Goal: Transaction & Acquisition: Purchase product/service

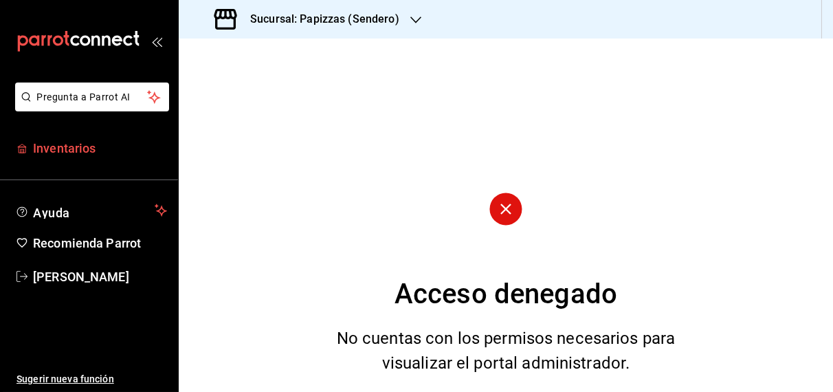
click at [64, 151] on span "Inventarios" at bounding box center [100, 148] width 134 height 19
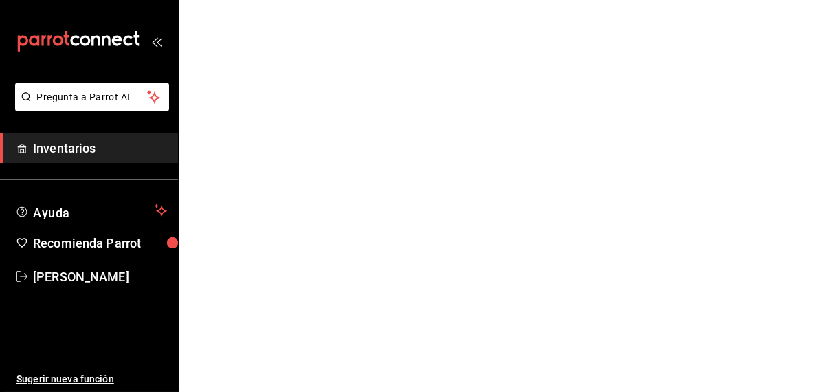
click at [301, 0] on html "Pregunta a Parrot AI Inventarios Ayuda Recomienda Parrot OBDULIA JANNETH CASTRO…" at bounding box center [416, 0] width 833 height 0
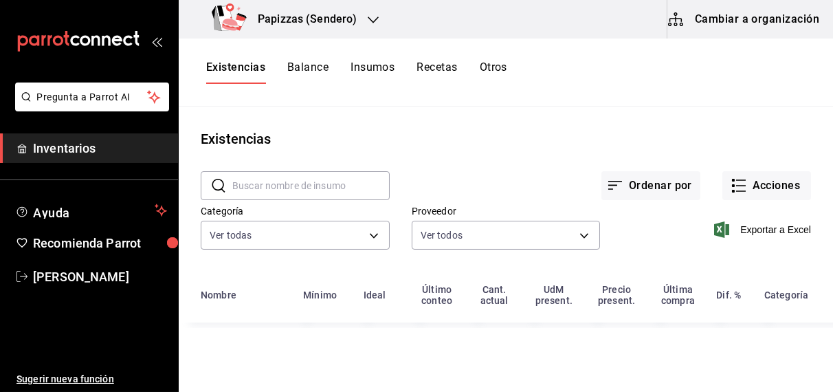
click at [301, 19] on h3 "Papizzas (Sendero)" at bounding box center [302, 19] width 110 height 17
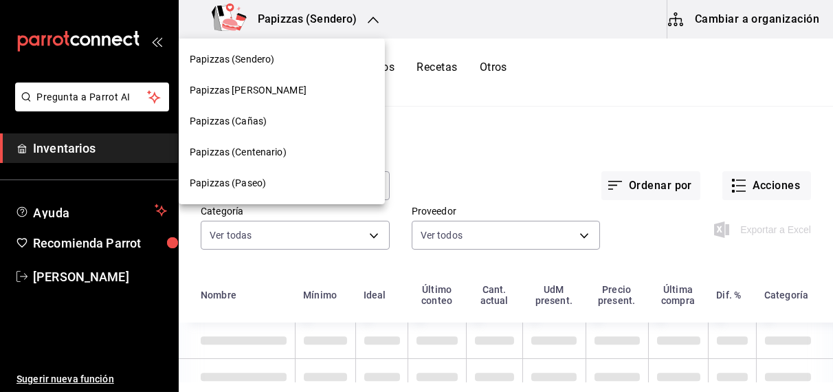
click at [263, 152] on span "Papizzas (Centenario)" at bounding box center [238, 152] width 97 height 14
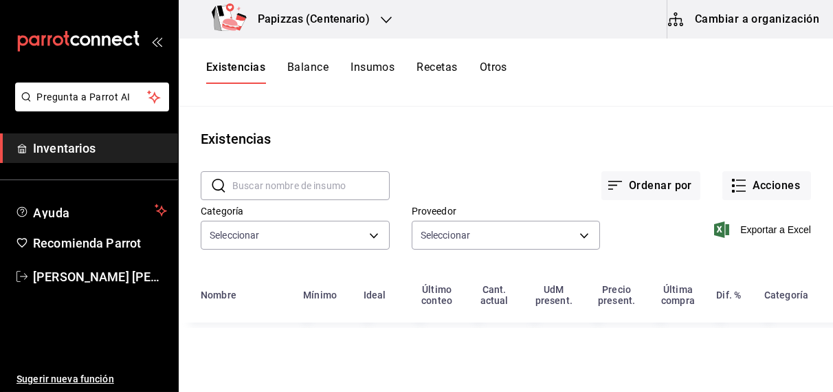
type input "fd04a9cd-a7e0-4706-9ed7-cb901d985c72,959cd0bc-59ff-44a1-961f-f7eedc3cbf2c,4435d…"
type input "59259b25-7b15-4529-a17f-fa8ef7e7484a,fd93c39f-859b-4130-830c-b038fbd442a0,27d4a…"
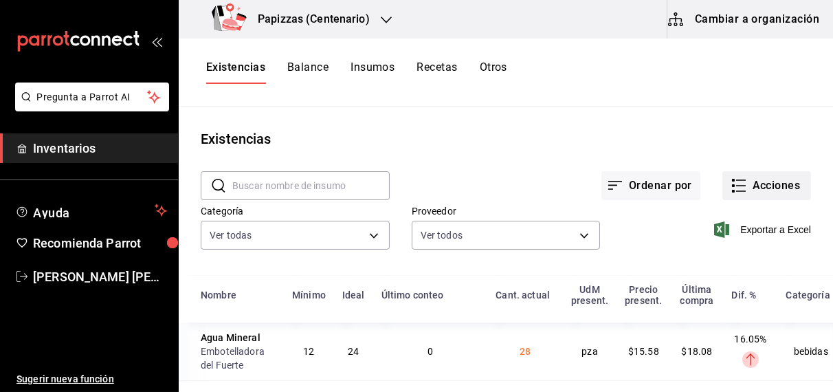
click at [762, 190] on button "Acciones" at bounding box center [767, 185] width 89 height 29
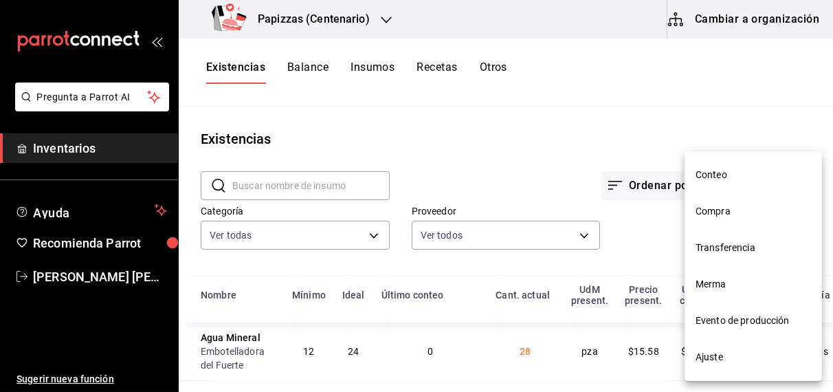
click at [732, 216] on span "Compra" at bounding box center [754, 211] width 116 height 14
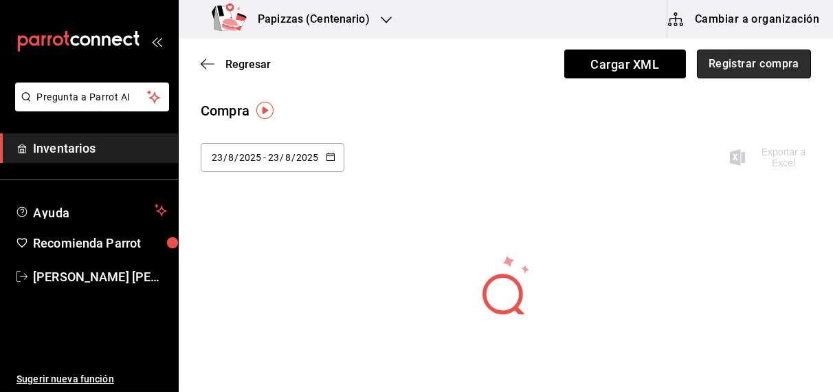
click at [752, 61] on button "Registrar compra" at bounding box center [754, 64] width 114 height 29
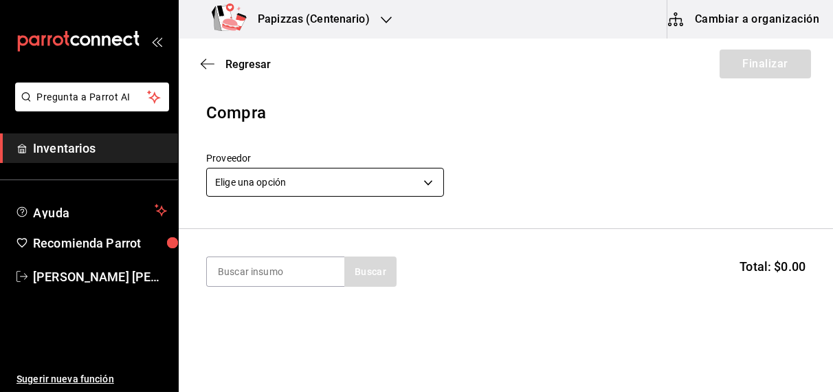
click at [295, 184] on body "Pregunta a Parrot AI Inventarios Ayuda Recomienda Parrot [PERSON_NAME] [PERSON_…" at bounding box center [416, 157] width 833 height 314
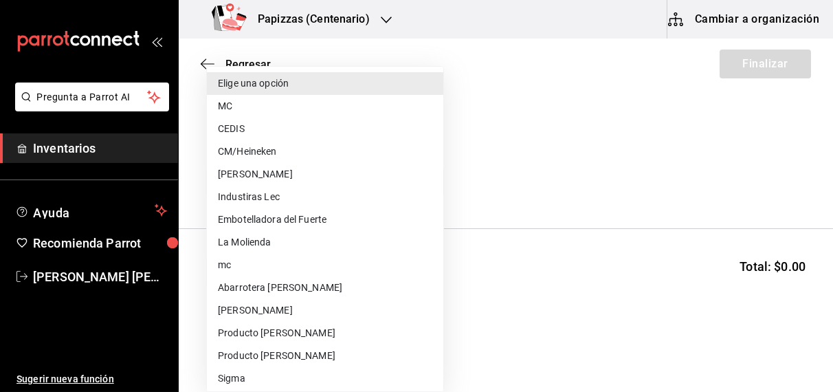
click at [234, 111] on li "MC" at bounding box center [325, 106] width 237 height 23
type input "59259b25-7b15-4529-a17f-fa8ef7e7484a"
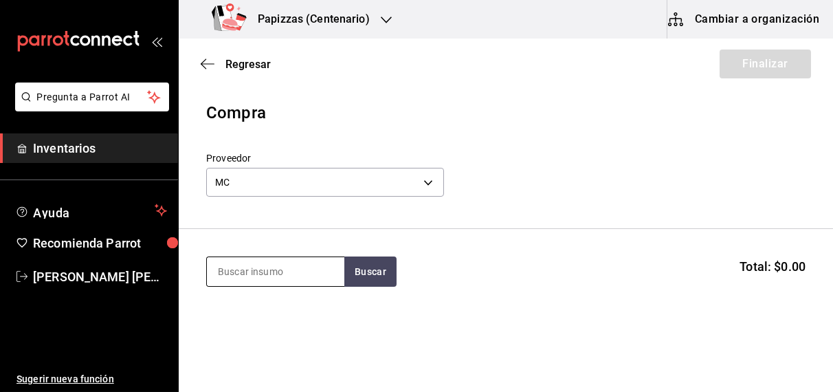
click at [281, 274] on input at bounding box center [276, 271] width 138 height 29
type input "polvo"
click at [219, 337] on div "Polvo pz - MC" at bounding box center [275, 318] width 138 height 53
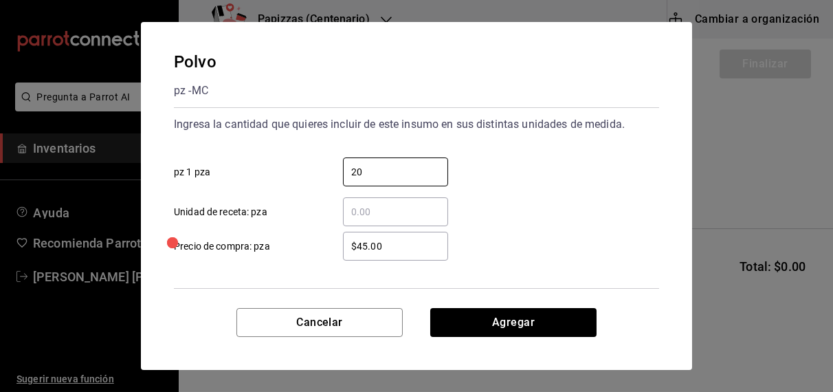
type input "20"
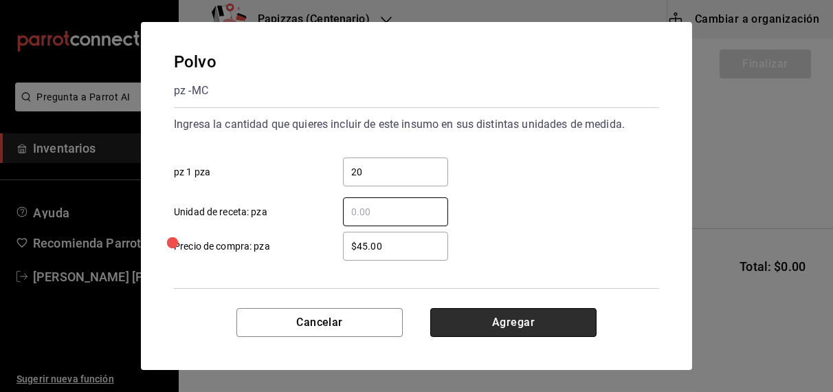
click at [526, 313] on button "Agregar" at bounding box center [513, 322] width 166 height 29
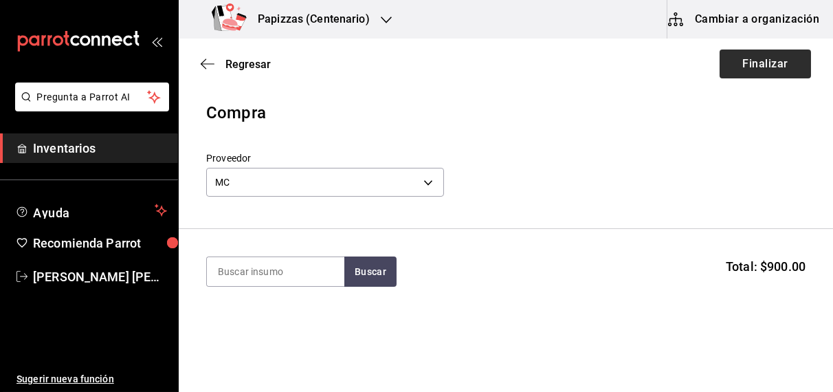
click at [764, 62] on button "Finalizar" at bounding box center [765, 64] width 91 height 29
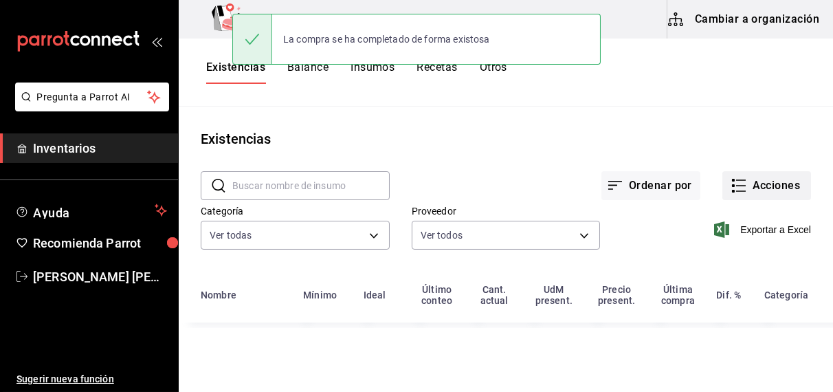
click at [778, 186] on button "Acciones" at bounding box center [767, 185] width 89 height 29
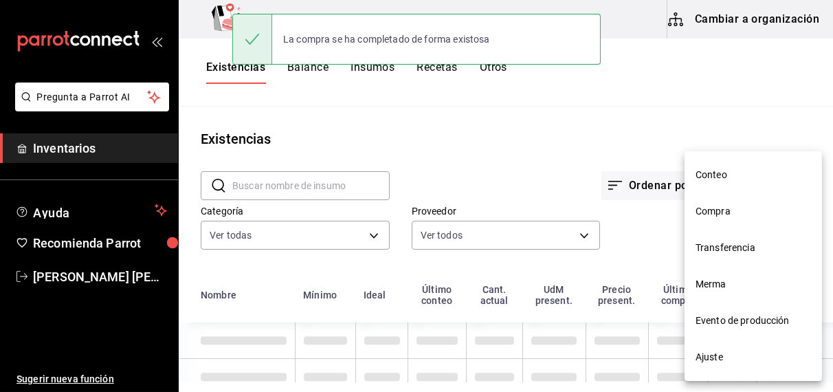
click at [725, 219] on li "Compra" at bounding box center [754, 211] width 138 height 36
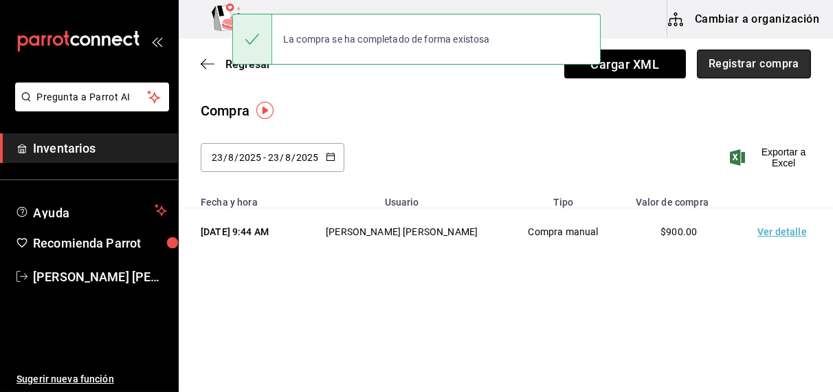
click at [758, 75] on button "Registrar compra" at bounding box center [754, 64] width 114 height 29
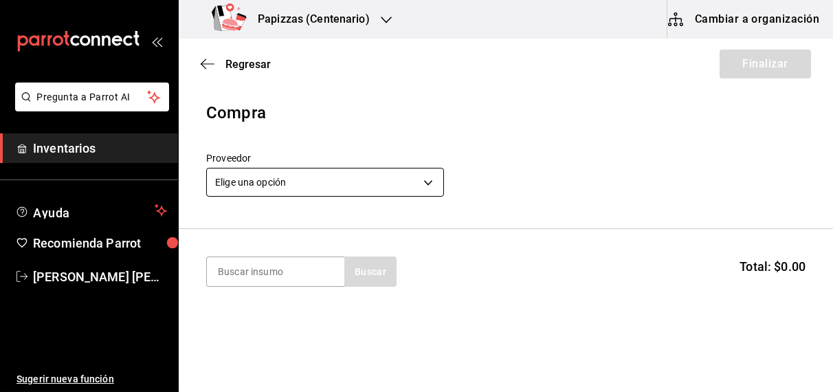
click at [318, 177] on body "Pregunta a Parrot AI Inventarios Ayuda Recomienda Parrot [PERSON_NAME] [PERSON_…" at bounding box center [416, 157] width 833 height 314
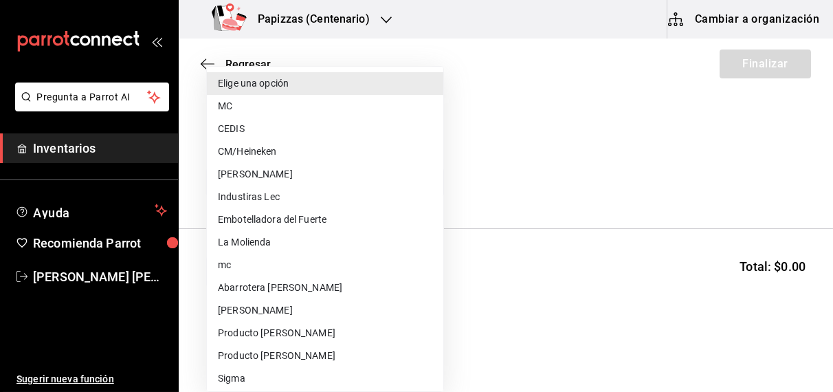
click at [251, 130] on li "CEDIS" at bounding box center [325, 129] width 237 height 23
type input "fd93c39f-859b-4130-830c-b038fbd442a0"
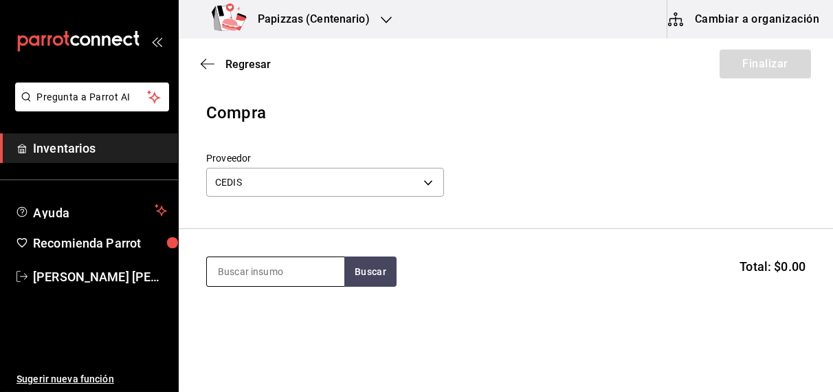
click at [265, 272] on input at bounding box center [276, 271] width 138 height 29
type input "leche"
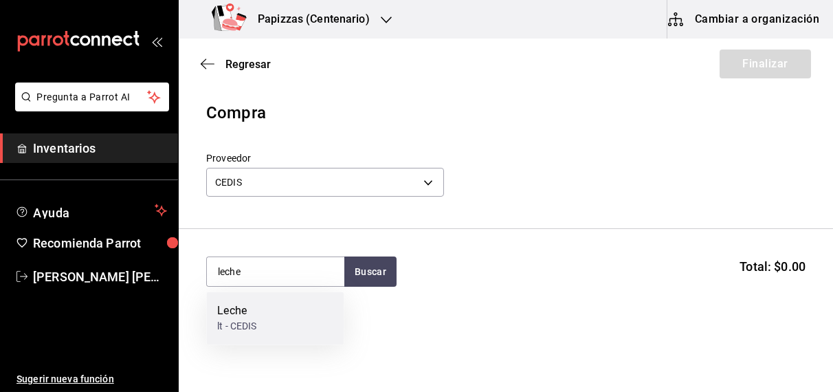
click at [237, 320] on div "lt - CEDIS" at bounding box center [236, 327] width 39 height 14
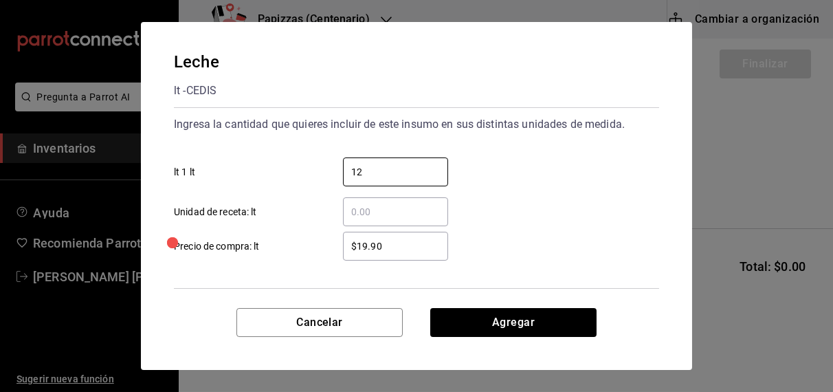
type input "12"
type input "$21.00"
click button "Agregar" at bounding box center [513, 322] width 166 height 29
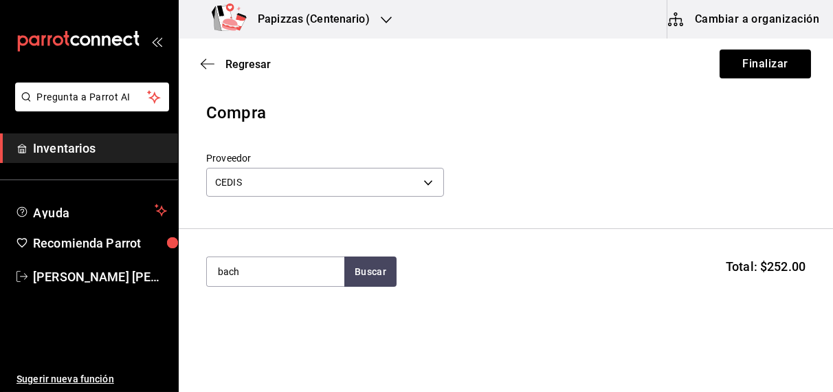
type input "bach"
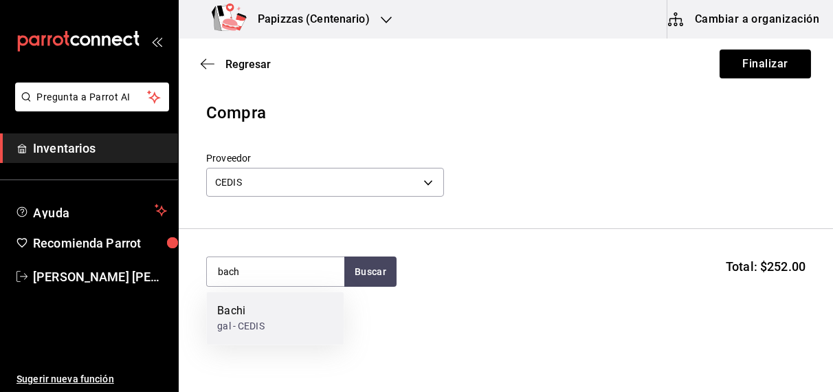
click at [245, 325] on div "gal - CEDIS" at bounding box center [240, 327] width 47 height 14
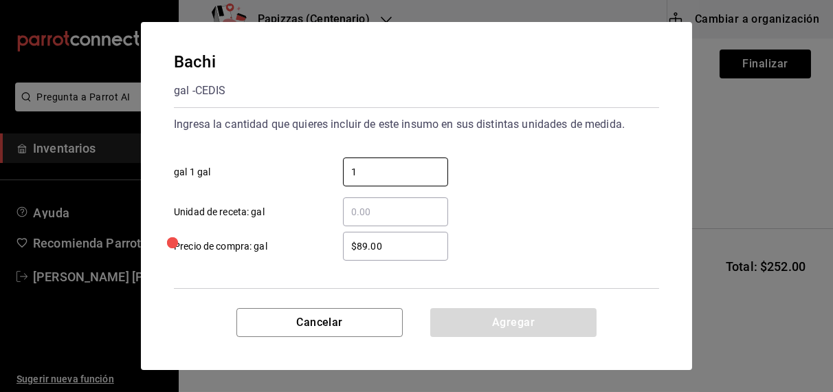
type input "1"
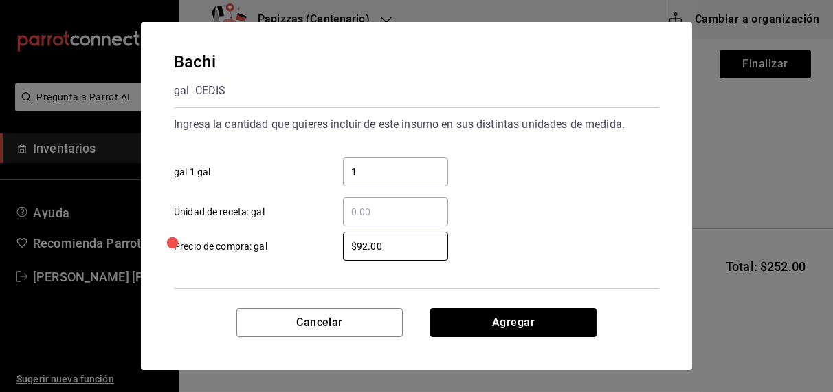
type input "$92.00"
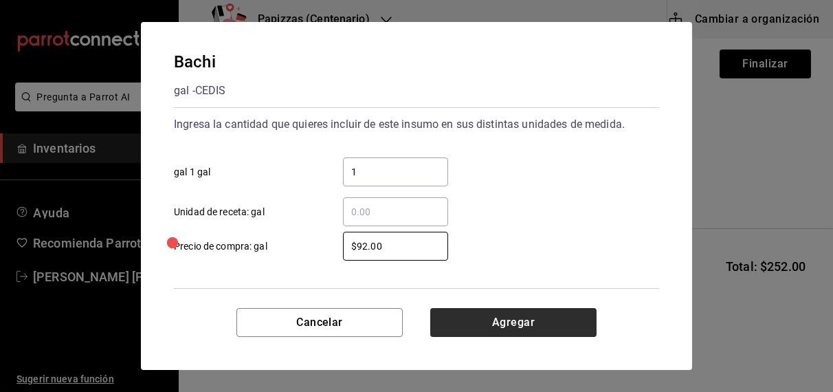
click at [516, 314] on button "Agregar" at bounding box center [513, 322] width 166 height 29
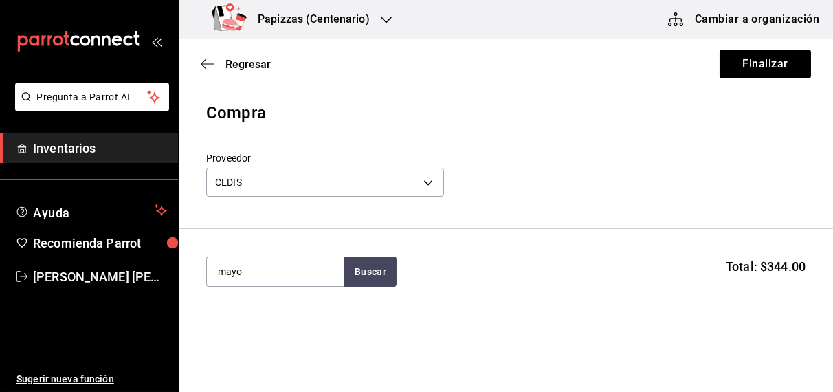
type input "mayo"
click at [261, 324] on div "gal - CEDIS" at bounding box center [243, 327] width 52 height 14
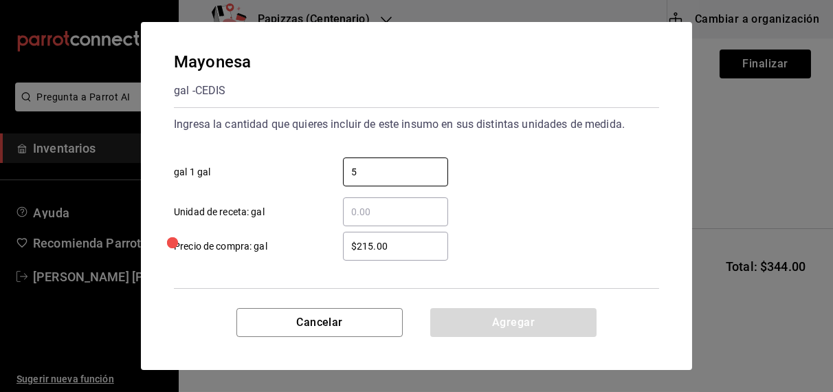
type input "5"
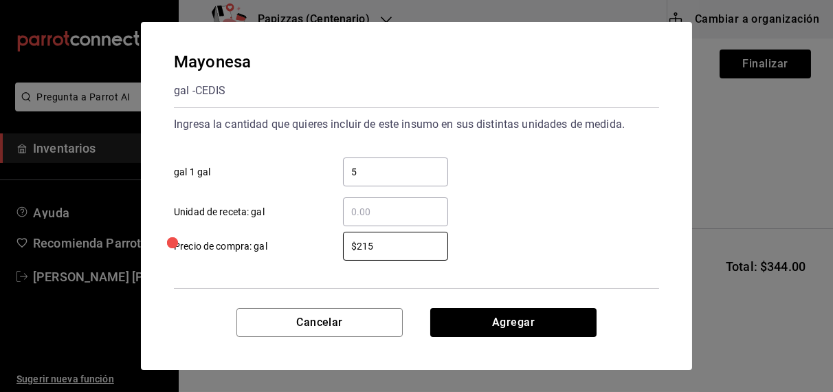
type input "$215"
click button "Agregar" at bounding box center [513, 322] width 166 height 29
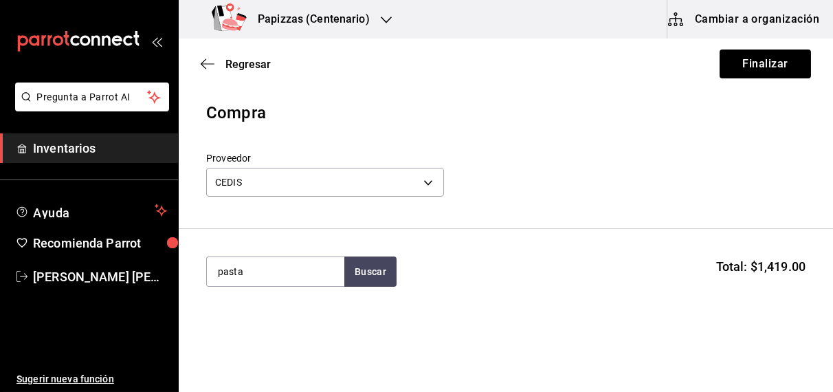
type input "pasta"
click at [247, 320] on div "1 bolsa 3kg - CEDIS" at bounding box center [259, 327] width 84 height 14
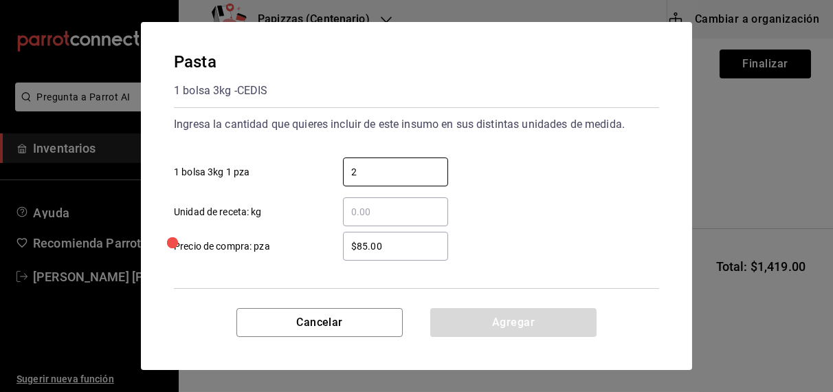
type input "2"
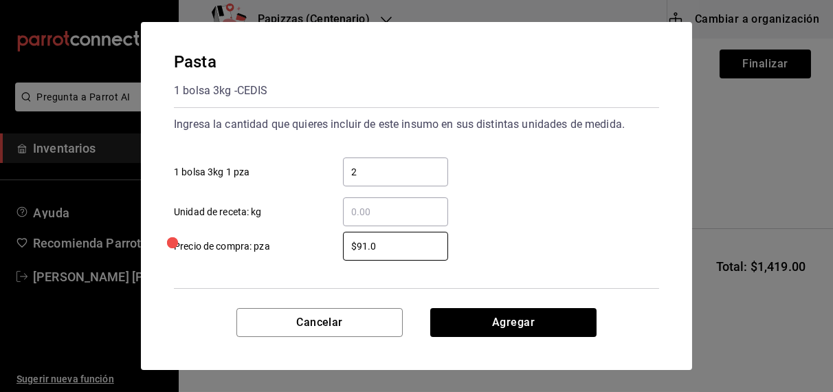
type input "$91.0"
click at [393, 173] on input "2" at bounding box center [395, 172] width 105 height 17
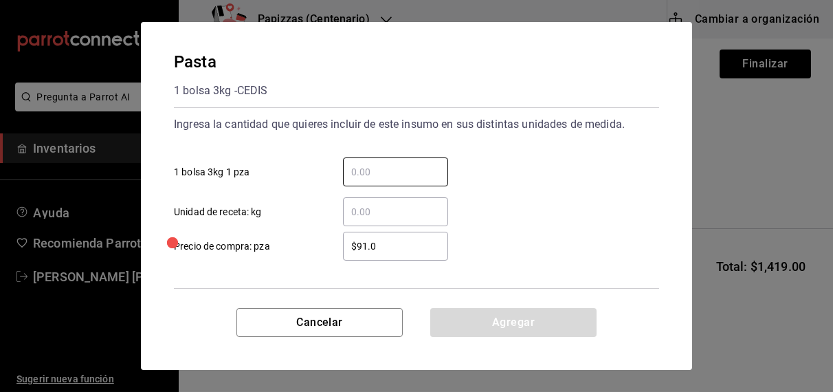
click at [386, 215] on input "​ Unidad de receta: kg" at bounding box center [395, 212] width 105 height 17
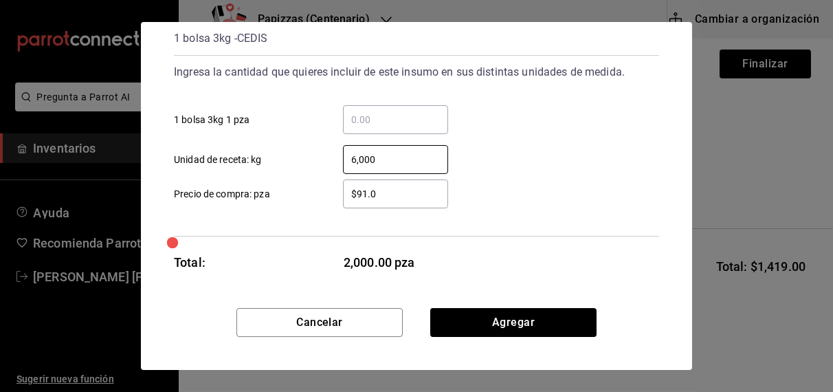
scroll to position [54, 0]
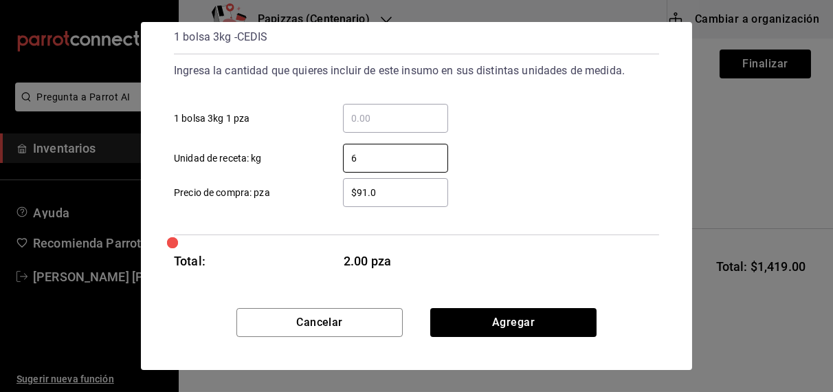
type input "6"
click at [536, 327] on button "Agregar" at bounding box center [513, 322] width 166 height 29
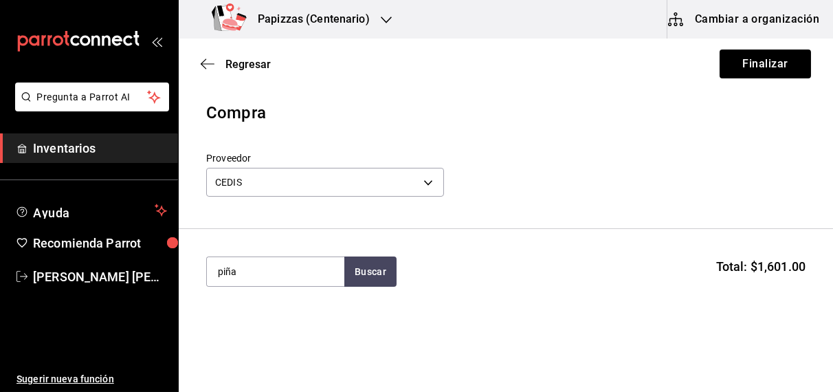
type input "piña"
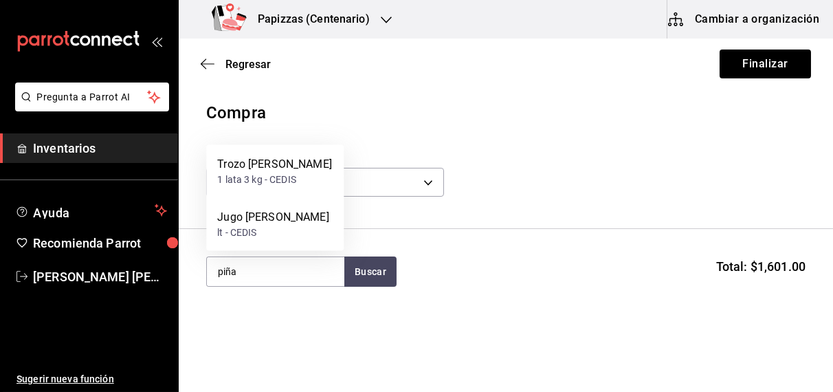
click at [248, 234] on div "lt - CEDIS" at bounding box center [272, 233] width 111 height 14
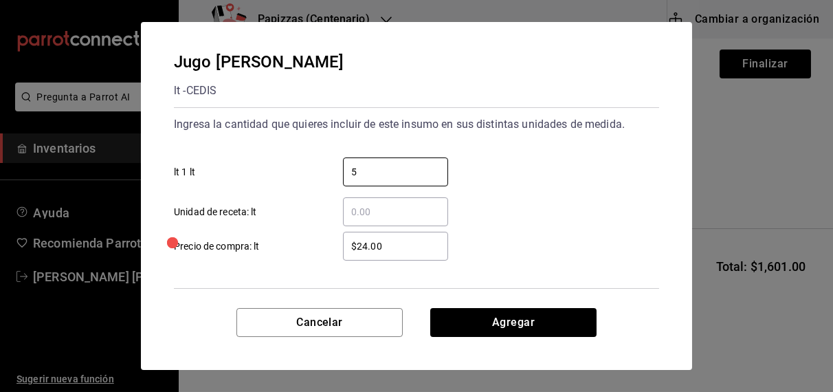
type input "5"
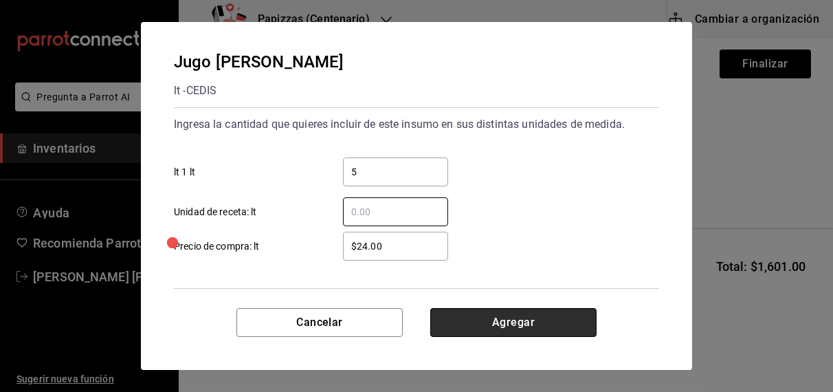
click at [523, 323] on button "Agregar" at bounding box center [513, 322] width 166 height 29
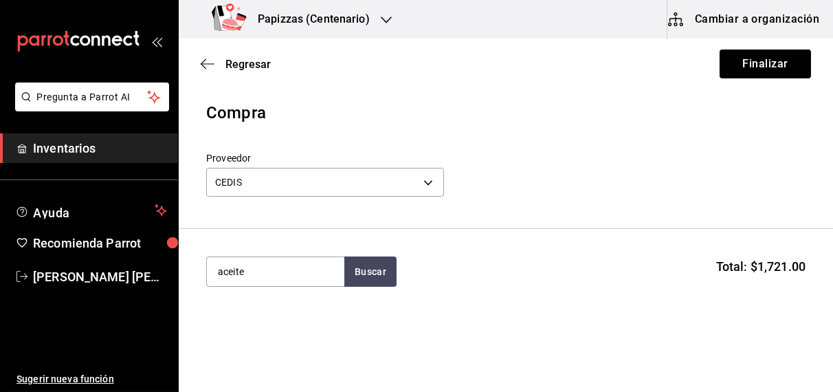
type input "aceite"
click at [268, 320] on div "1 botella de 800ml - CEDIS" at bounding box center [273, 327] width 113 height 14
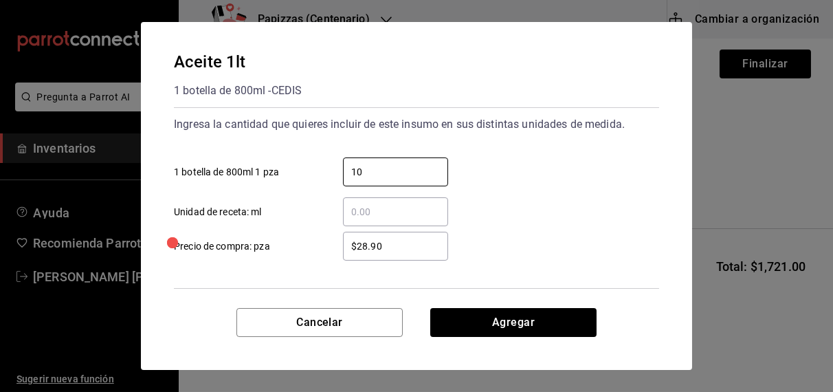
type input "10"
type input "$33.50"
click button "Agregar" at bounding box center [513, 322] width 166 height 29
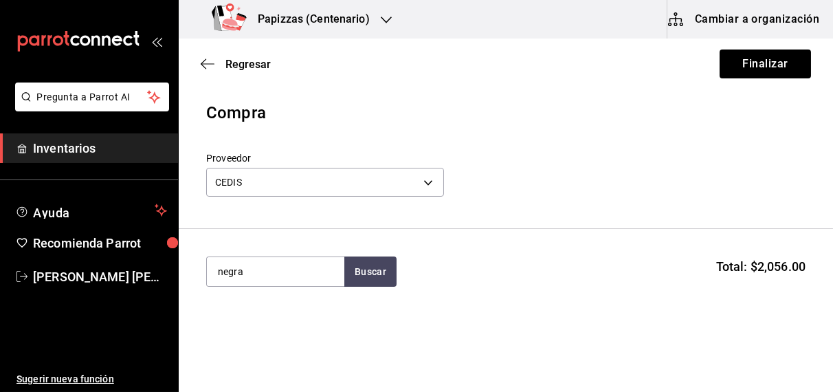
type input "negra"
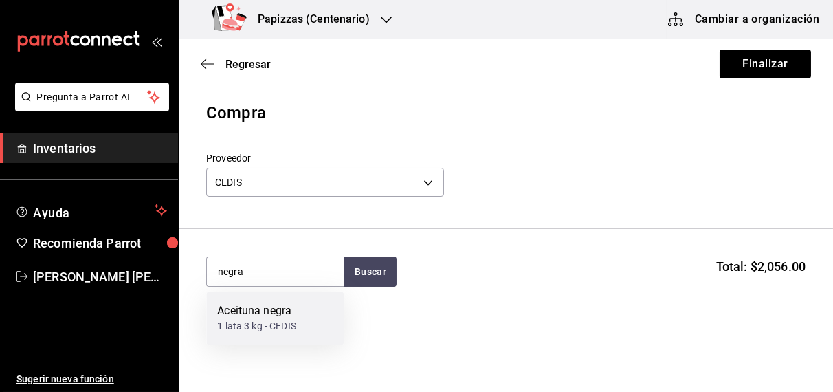
click at [252, 327] on div "1 lata 3 kg - CEDIS" at bounding box center [256, 327] width 79 height 14
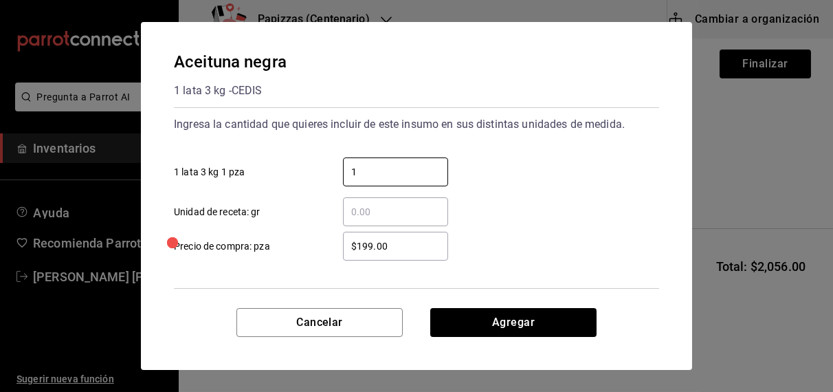
type input "1"
type input "$172.00"
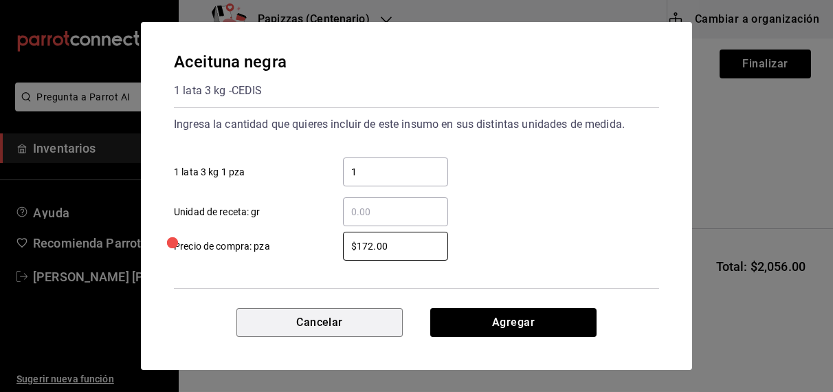
click button "Cancelar" at bounding box center [320, 322] width 166 height 29
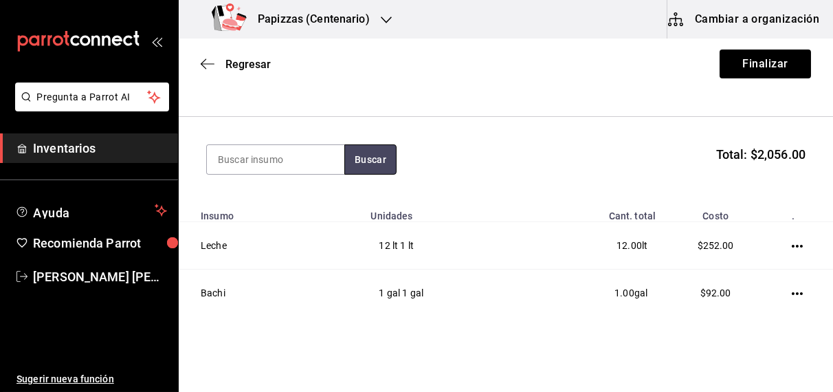
scroll to position [0, 0]
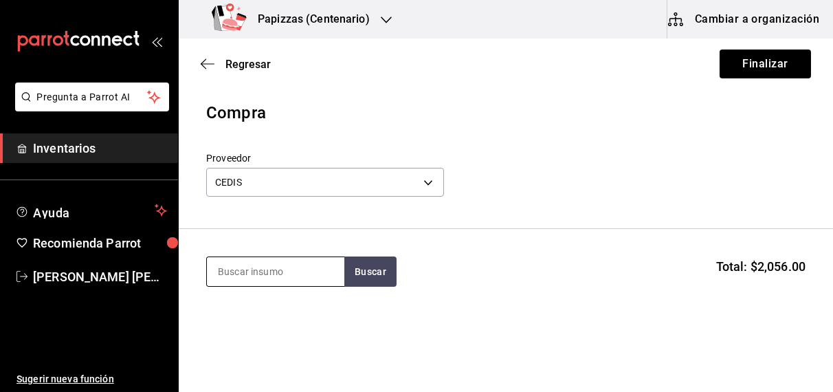
click at [297, 274] on input at bounding box center [276, 271] width 138 height 29
type input "negra"
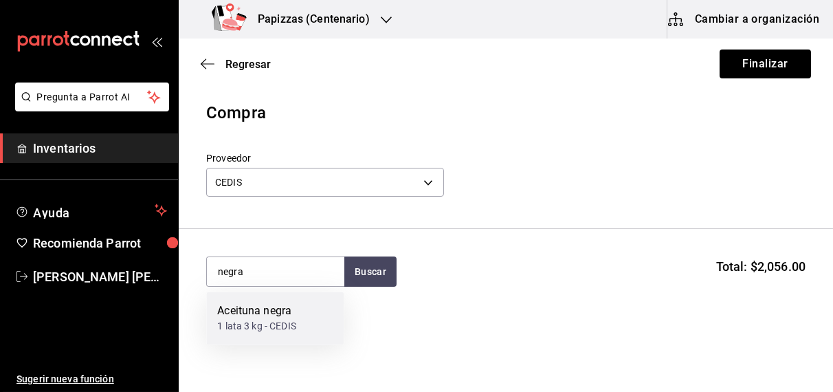
click at [272, 336] on div "Aceituna negra 1 lata 3 kg - CEDIS" at bounding box center [275, 318] width 138 height 53
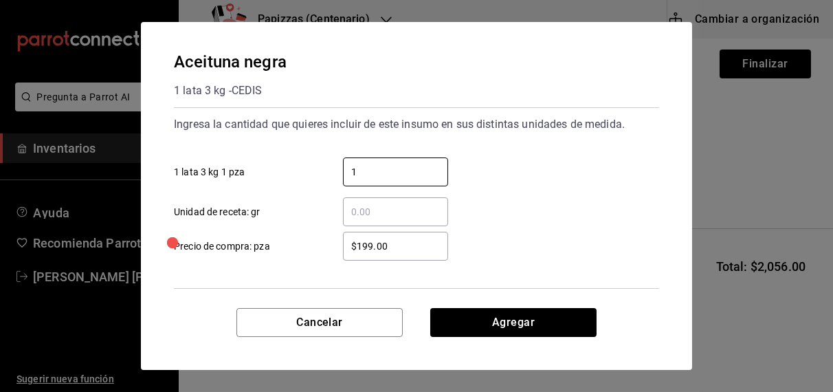
type input "1"
type input "$172.00"
click button "Agregar" at bounding box center [513, 322] width 166 height 29
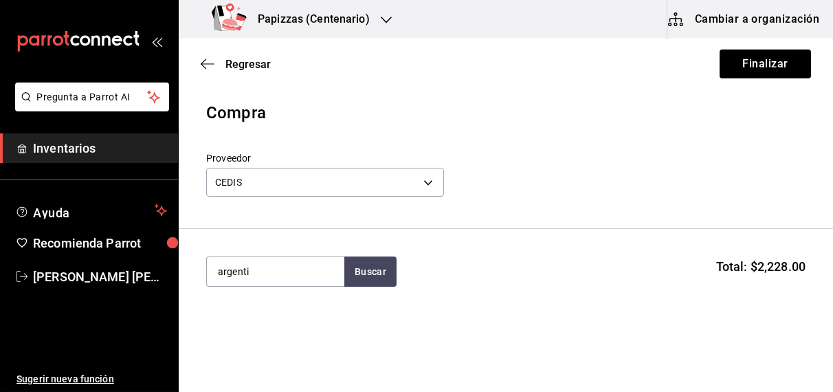
type input "argenti"
click at [245, 314] on html "Pregunta a Parrot AI Inventarios Ayuda Recomienda Parrot [PERSON_NAME] [PERSON_…" at bounding box center [416, 157] width 833 height 314
click at [371, 276] on button "Buscar" at bounding box center [371, 271] width 52 height 30
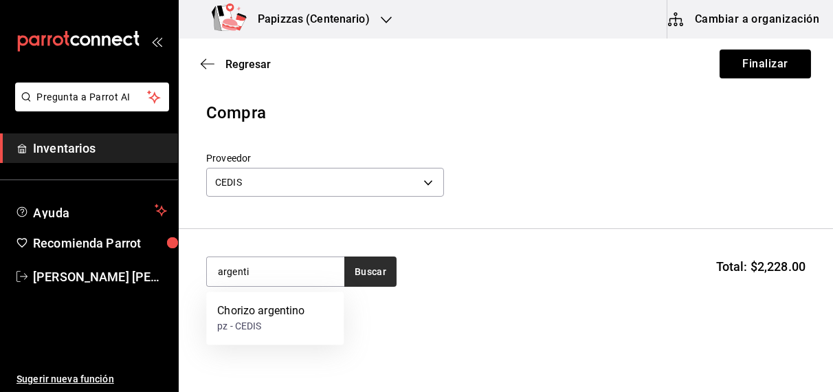
click at [259, 326] on div "pz - CEDIS" at bounding box center [260, 327] width 87 height 14
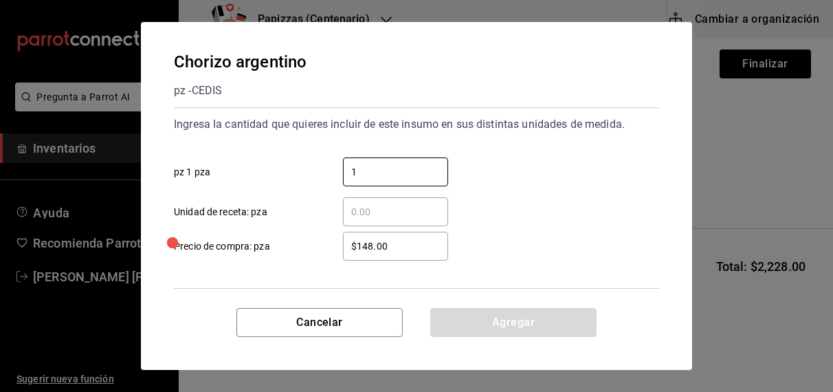
type input "1"
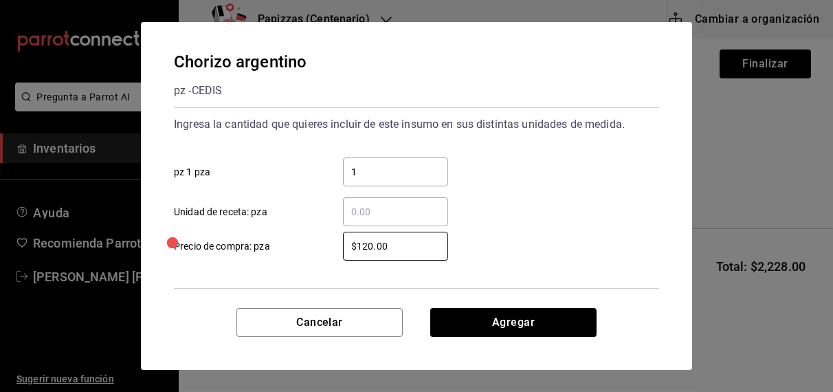
type input "$120.00"
click button "Agregar" at bounding box center [513, 322] width 166 height 29
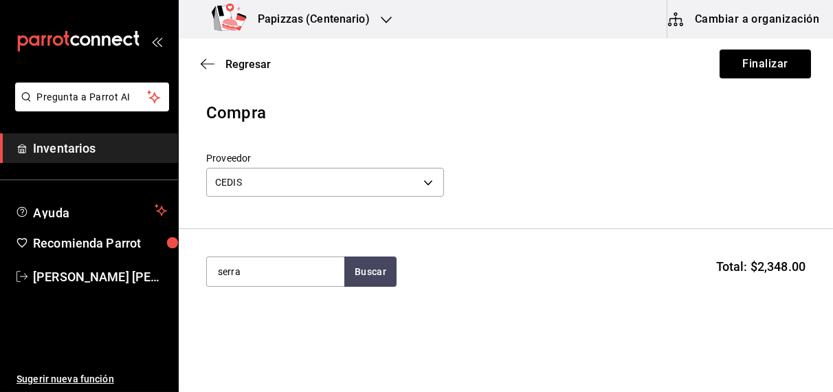
type input "serra"
click at [265, 334] on div "pz - CEDIS" at bounding box center [259, 327] width 84 height 14
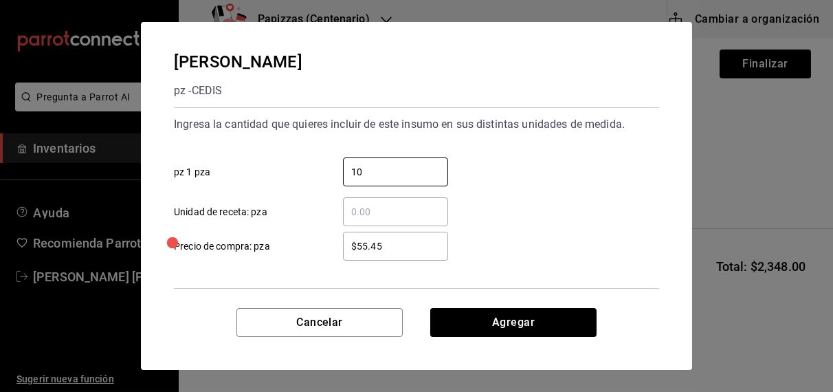
type input "10"
type input "$55.40"
click button "Agregar" at bounding box center [513, 322] width 166 height 29
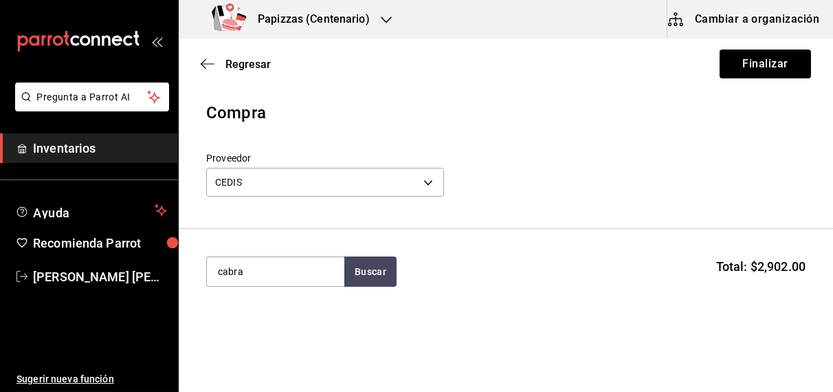
type input "cabra"
click at [258, 332] on div "pz - CEDIS" at bounding box center [248, 327] width 63 height 14
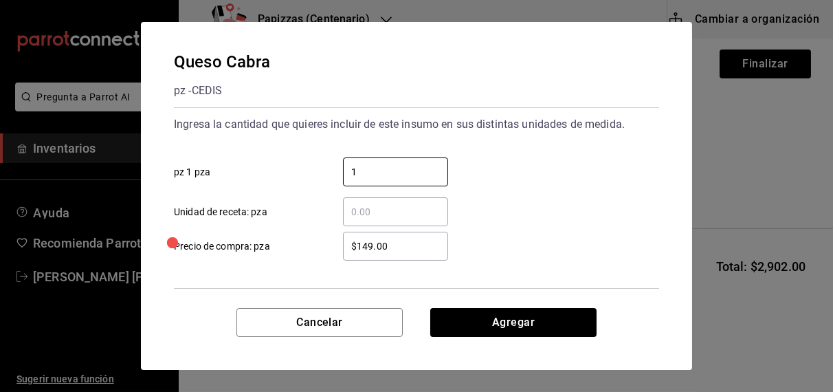
type input "1"
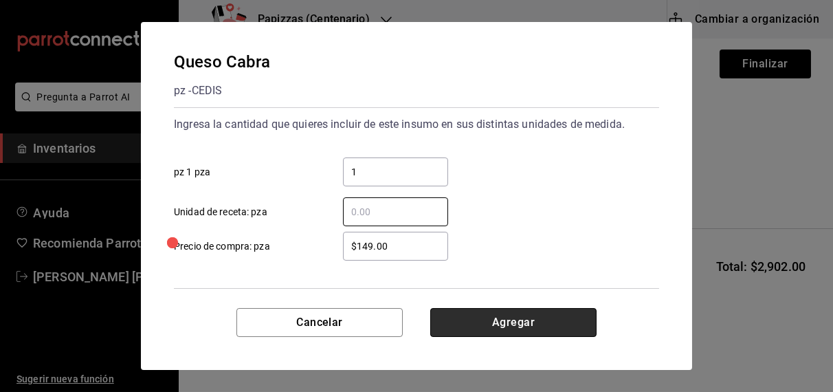
click at [514, 323] on button "Agregar" at bounding box center [513, 322] width 166 height 29
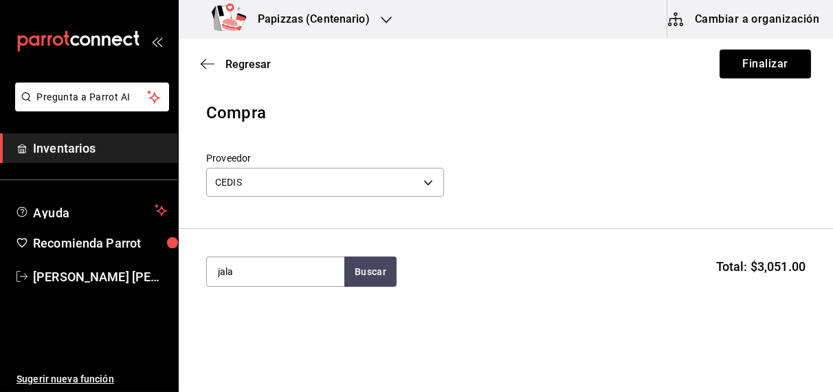
type input "jala"
click at [252, 329] on div "cubeta - CEDIS" at bounding box center [249, 327] width 64 height 14
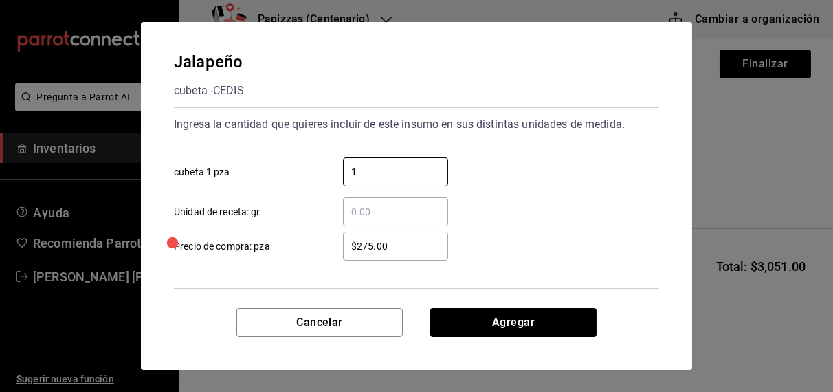
type input "1"
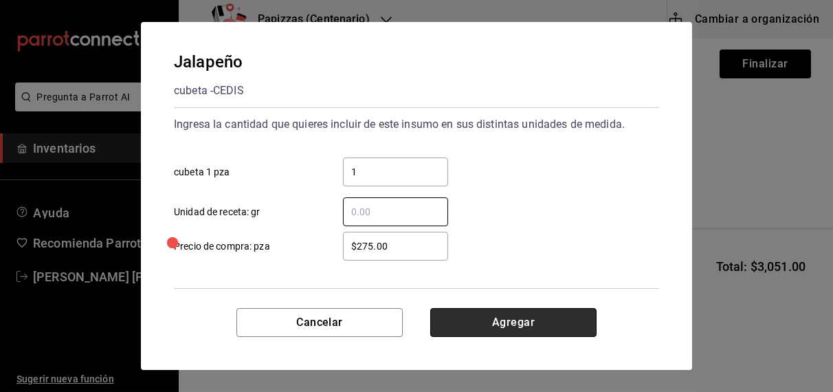
click at [491, 325] on button "Agregar" at bounding box center [513, 322] width 166 height 29
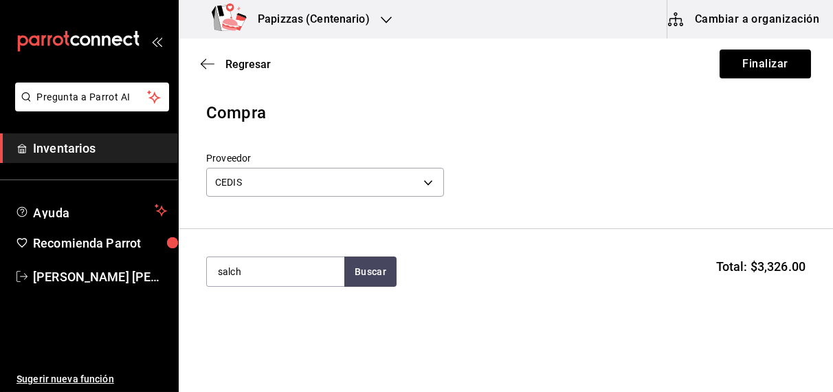
type input "salch"
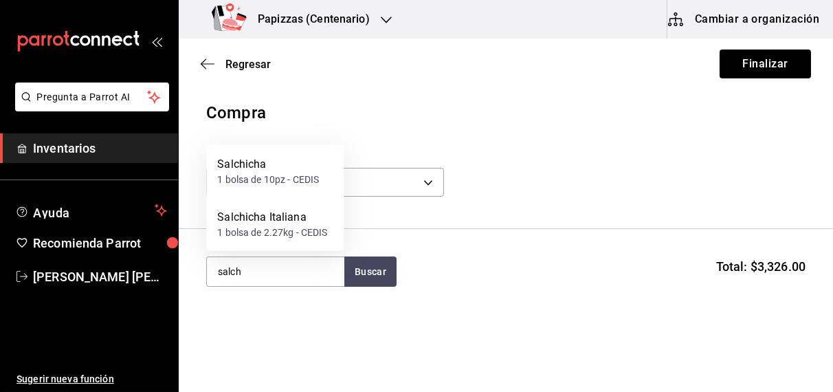
click at [264, 172] on div "Salchicha" at bounding box center [268, 164] width 102 height 17
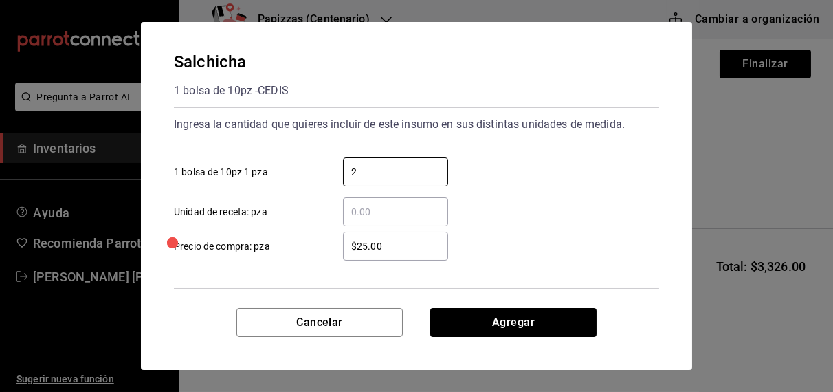
type input "2"
type input "$33.00"
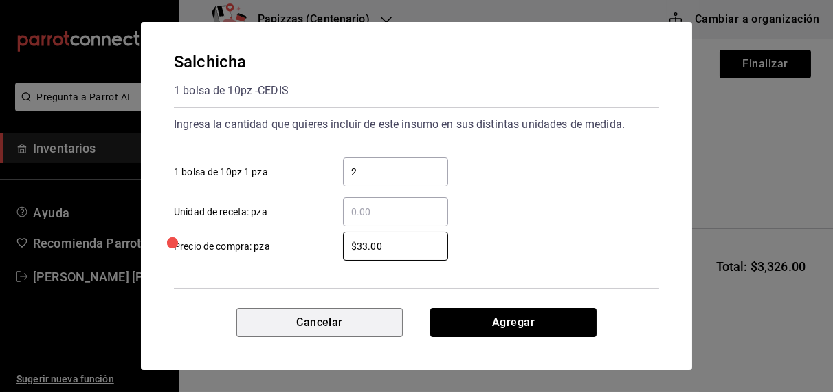
click button "Cancelar" at bounding box center [320, 322] width 166 height 29
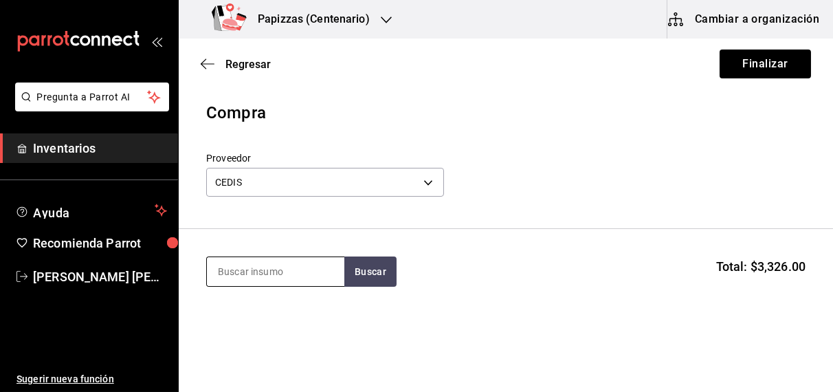
click at [293, 272] on input at bounding box center [276, 271] width 138 height 29
type input "salch"
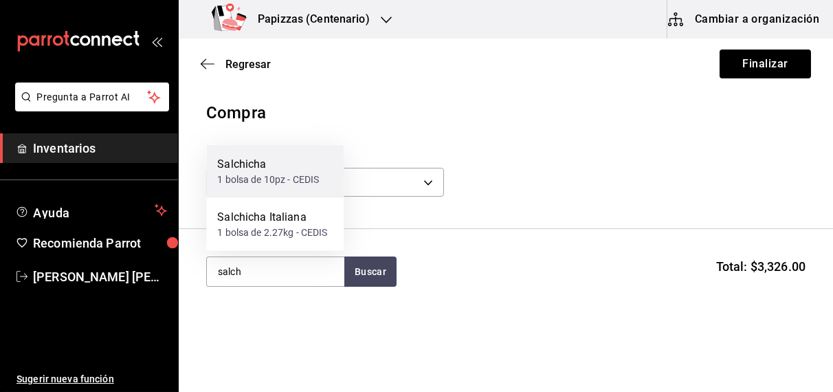
click at [290, 179] on div "1 bolsa de 10pz - CEDIS" at bounding box center [268, 180] width 102 height 14
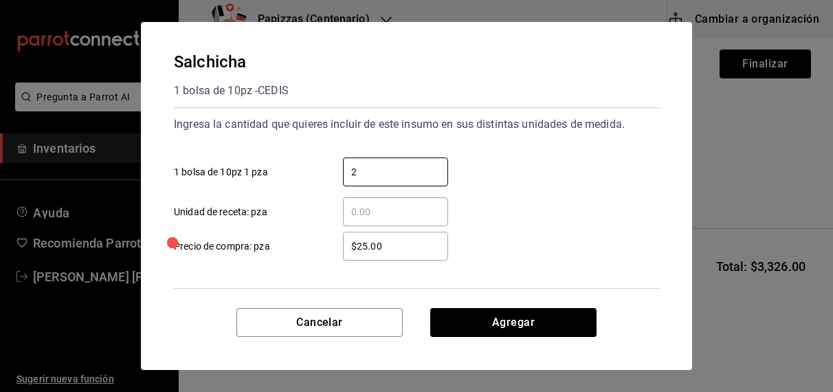
type input "2"
type input "$33.00"
click button "Agregar" at bounding box center [513, 322] width 166 height 29
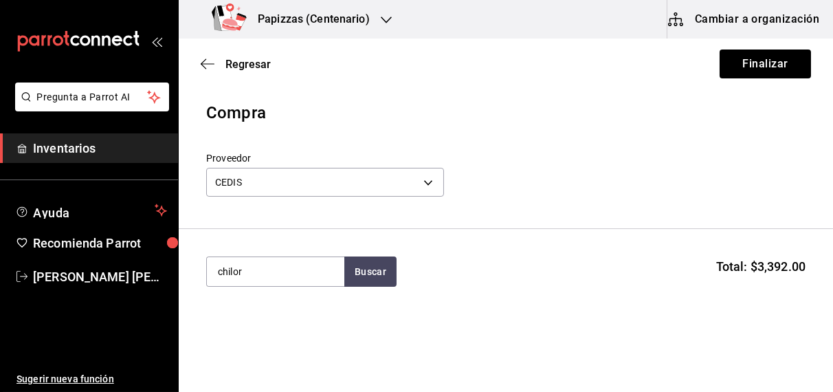
type input "chilor"
click at [272, 333] on div "Chilorio kg - CEDIS" at bounding box center [275, 318] width 138 height 53
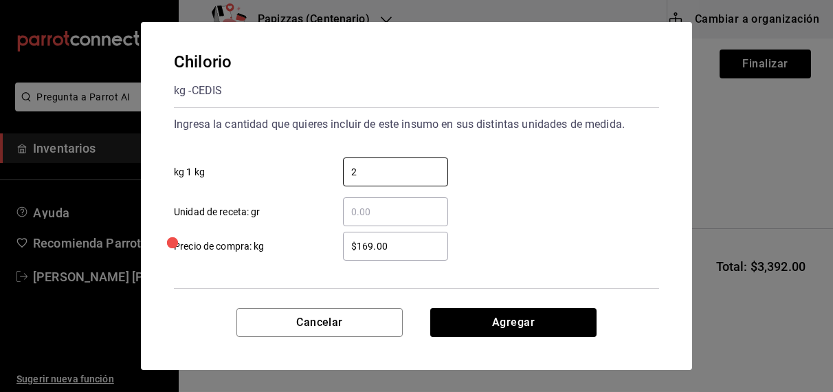
type input "2"
type input "$167.00"
click button "Agregar" at bounding box center [513, 322] width 166 height 29
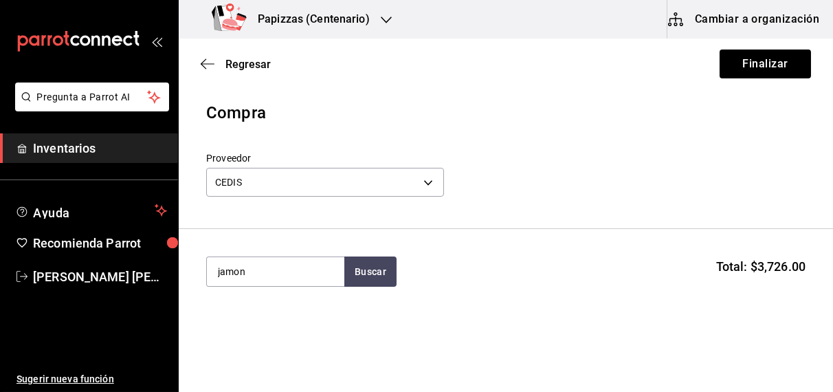
type input "jamon"
click at [246, 334] on div "Jamon kg - CEDIS" at bounding box center [275, 318] width 138 height 53
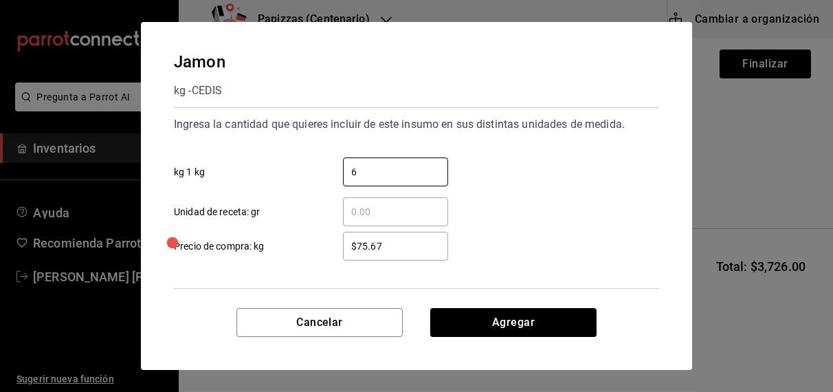
type input "6"
type input "$77.67"
click button "Agregar" at bounding box center [513, 322] width 166 height 29
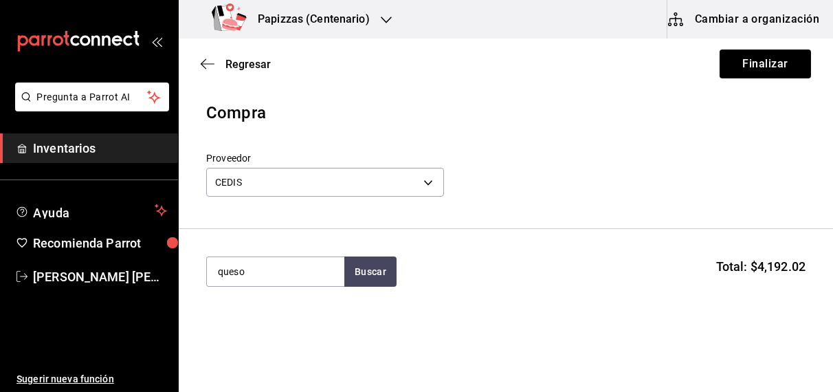
type input "queso"
click at [258, 337] on div "Queso 1 bolsa de 5kg - CEDIS" at bounding box center [275, 318] width 138 height 53
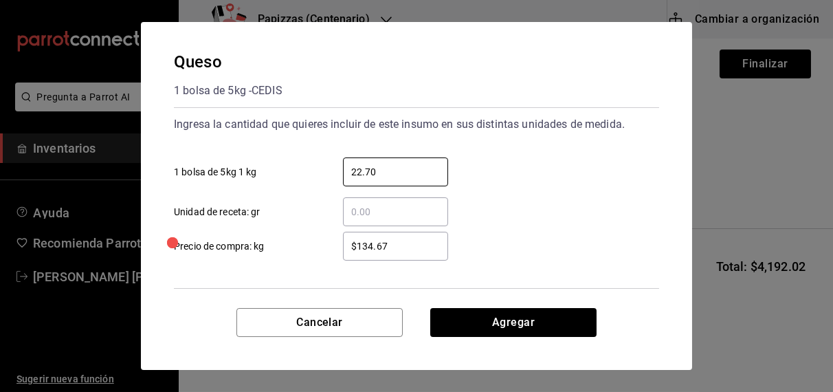
type input "22.70"
type input "$125.00"
click button "Agregar" at bounding box center [513, 322] width 166 height 29
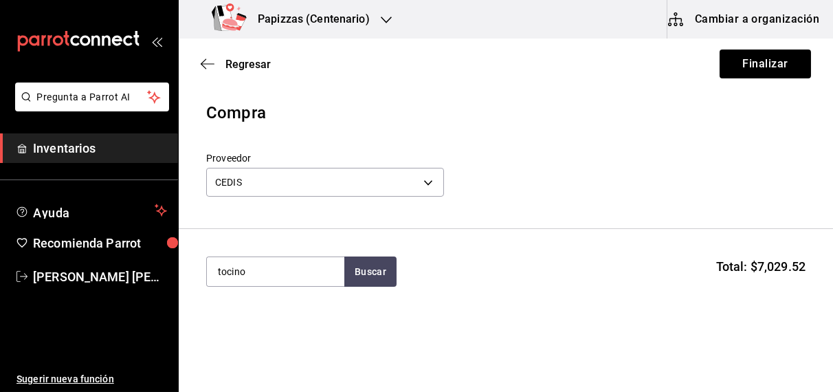
type input "tocino"
click at [259, 331] on div "kg - CEDIS" at bounding box center [239, 327] width 44 height 14
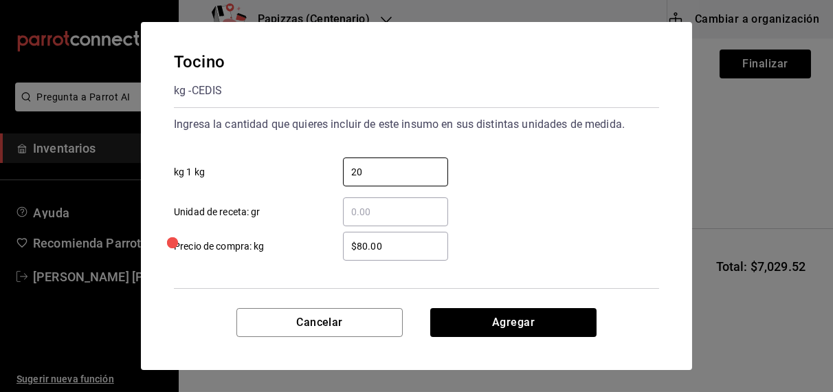
type input "20"
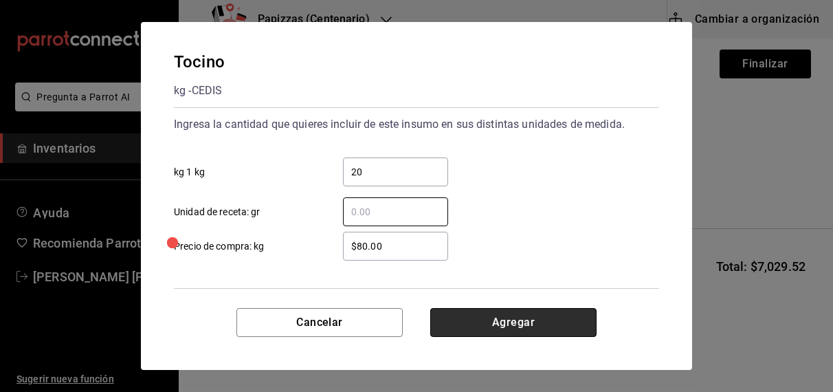
click at [506, 335] on button "Agregar" at bounding box center [513, 322] width 166 height 29
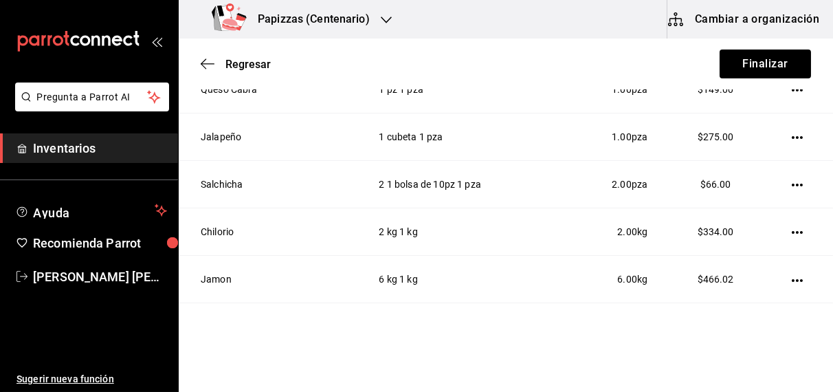
scroll to position [818, 0]
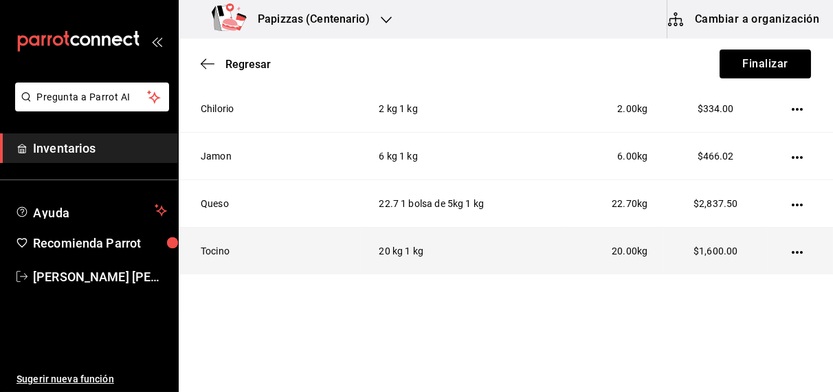
click at [792, 247] on icon "button" at bounding box center [797, 252] width 11 height 11
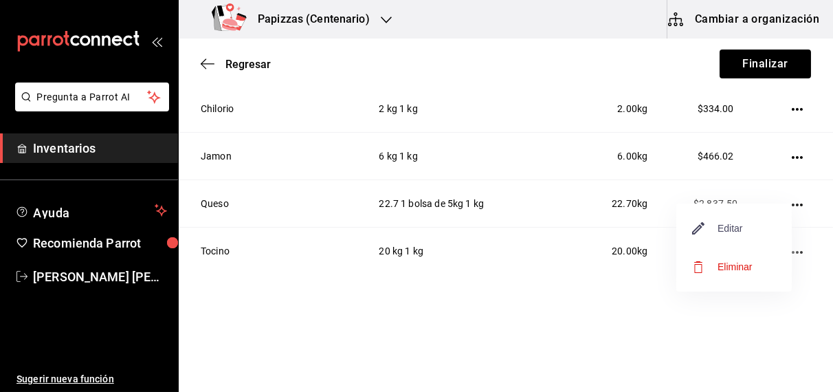
click at [741, 229] on span "Editar" at bounding box center [718, 228] width 50 height 17
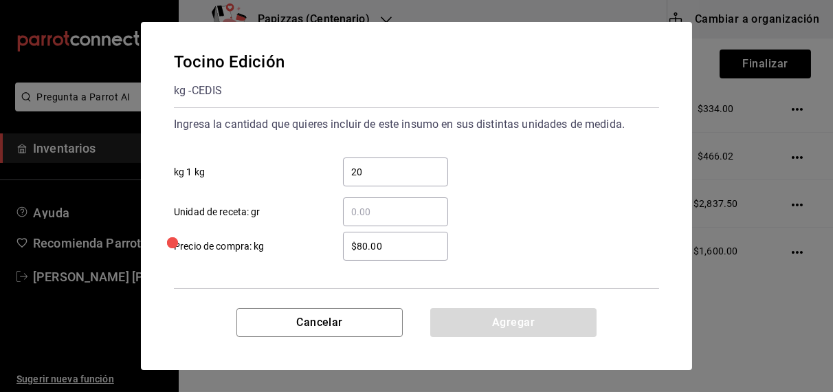
click at [411, 170] on input "20" at bounding box center [395, 172] width 105 height 17
type input "2"
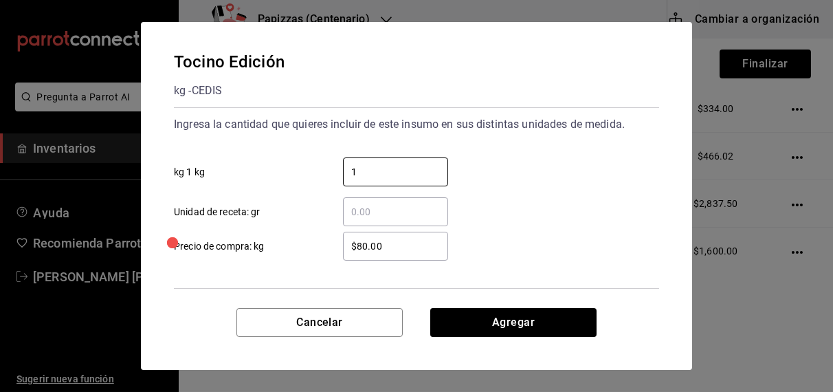
type input "15"
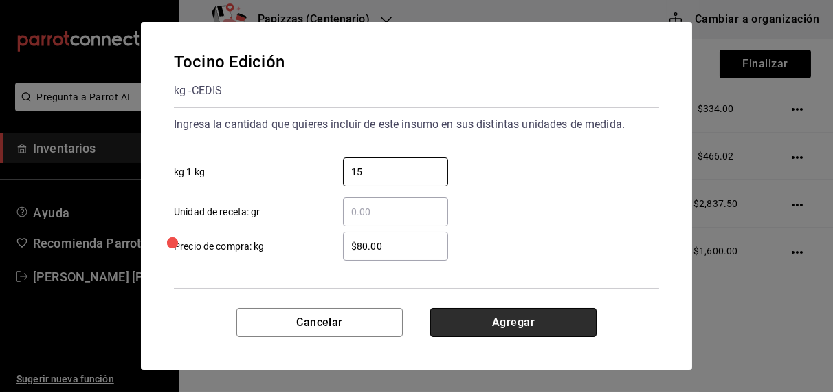
click at [536, 326] on button "Agregar" at bounding box center [513, 322] width 166 height 29
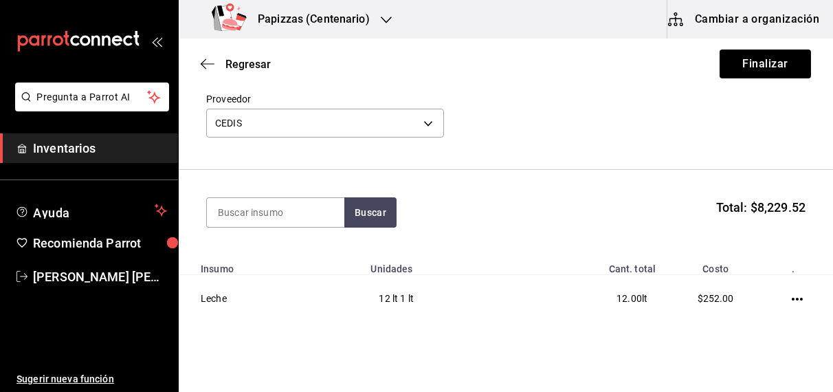
scroll to position [0, 0]
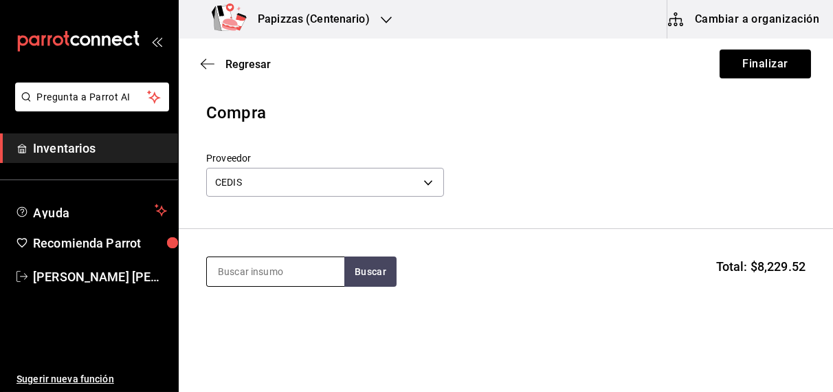
click at [283, 272] on input at bounding box center [276, 271] width 138 height 29
type input "alitas"
click at [271, 340] on div "[PERSON_NAME]" at bounding box center [275, 318] width 138 height 53
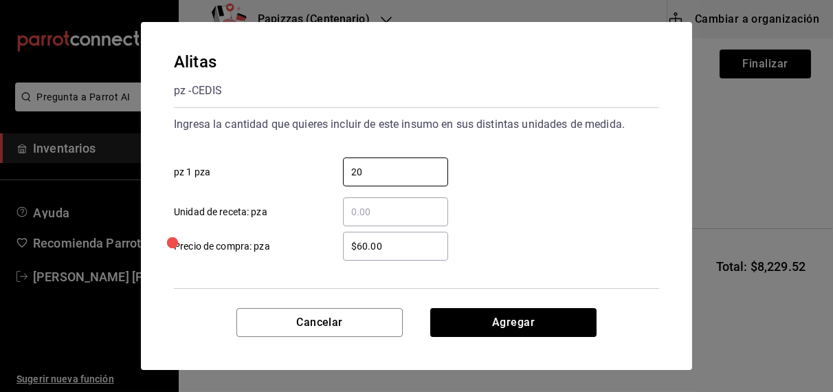
type input "20"
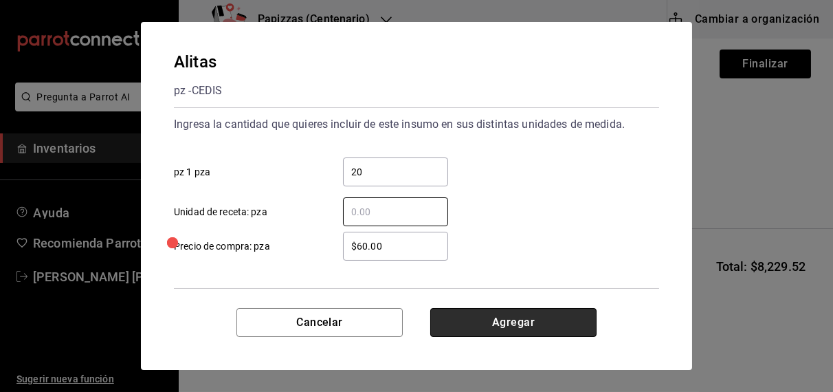
click at [496, 325] on button "Agregar" at bounding box center [513, 322] width 166 height 29
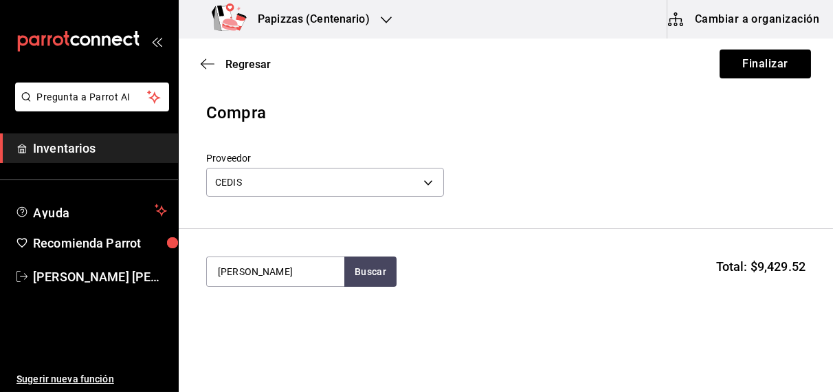
type input "[PERSON_NAME]"
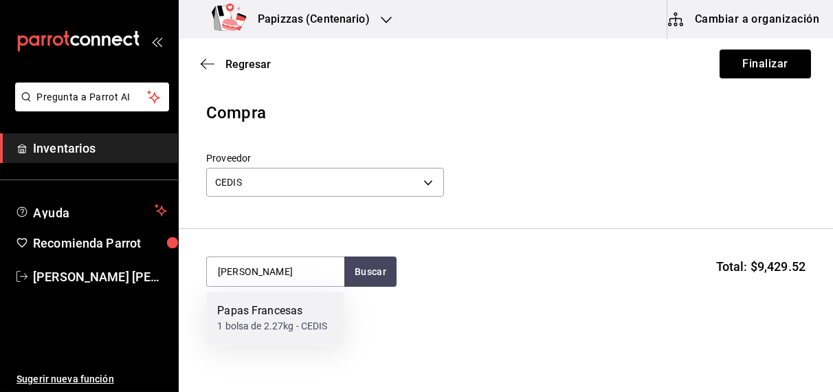
click at [277, 327] on div "1 bolsa de 2.27kg - CEDIS" at bounding box center [272, 327] width 110 height 14
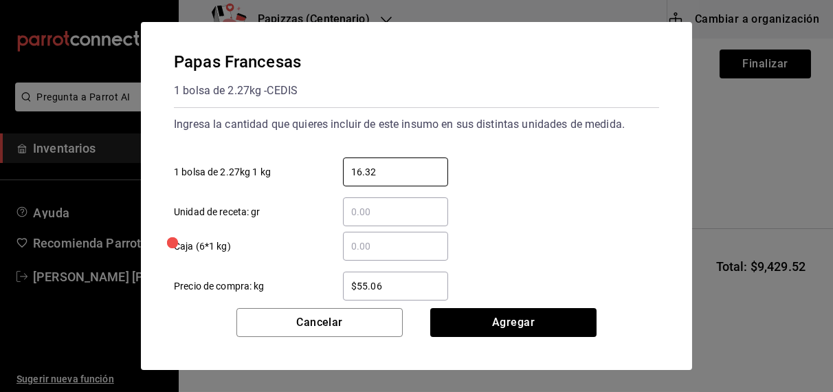
type input "16.32"
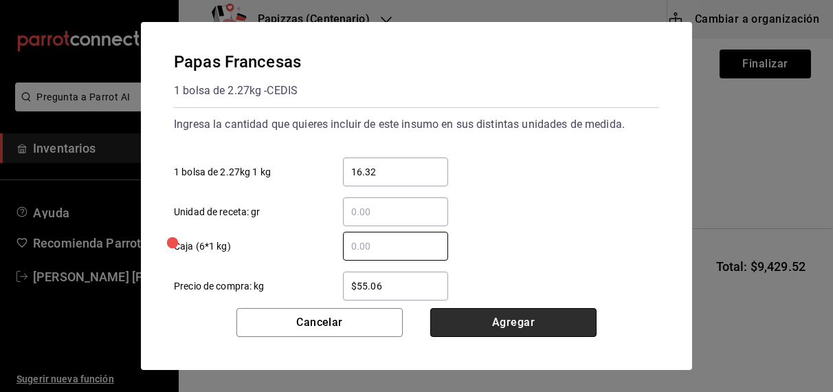
click at [501, 333] on button "Agregar" at bounding box center [513, 322] width 166 height 29
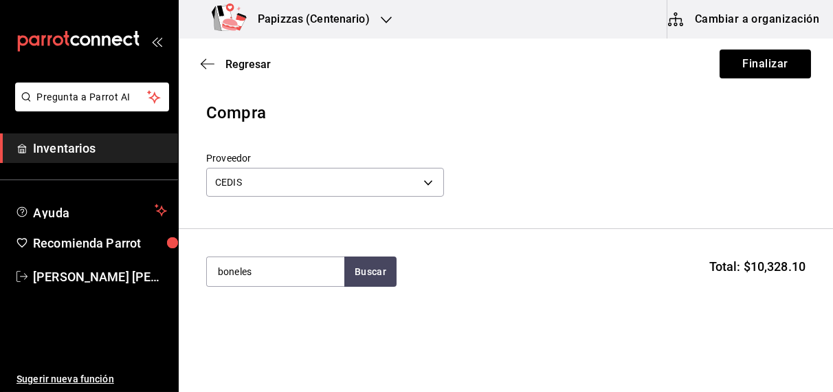
type input "boneles"
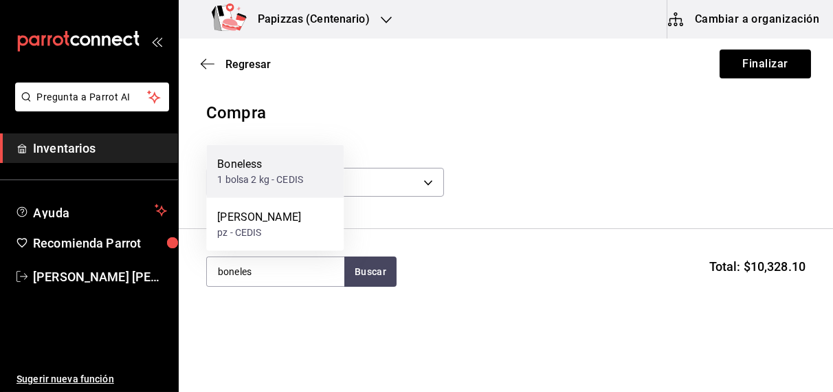
click at [274, 186] on div "Boneless 1 bolsa 2 kg - CEDIS" at bounding box center [275, 171] width 138 height 53
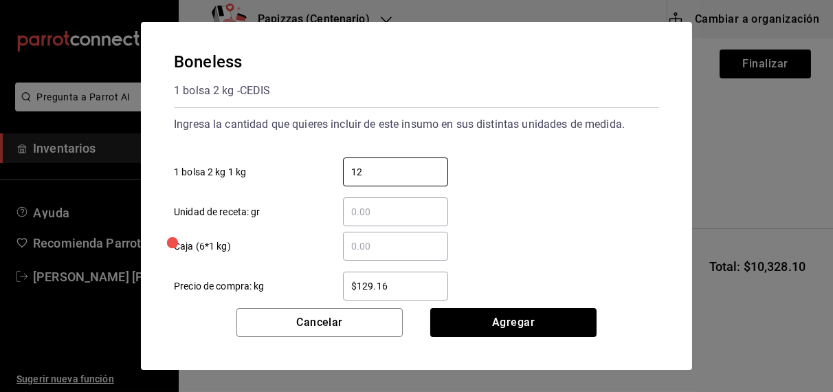
type input "12"
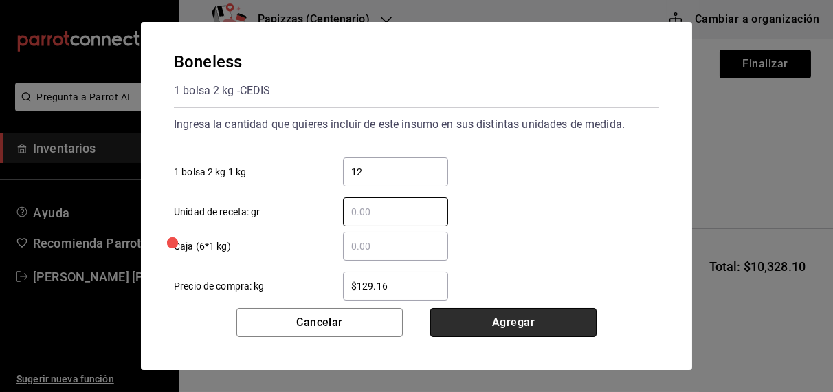
click at [509, 324] on button "Agregar" at bounding box center [513, 322] width 166 height 29
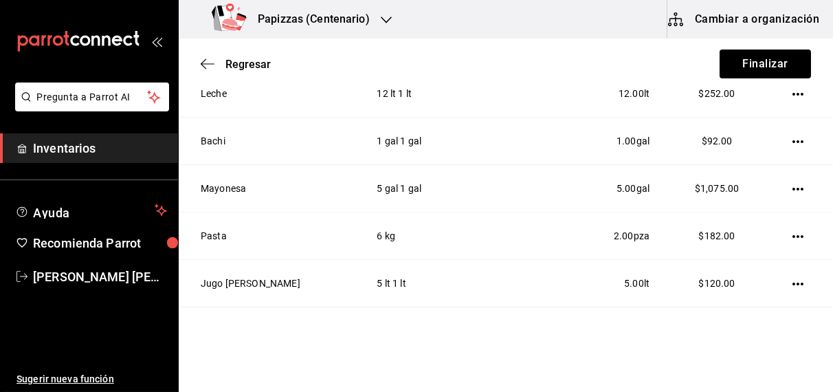
scroll to position [267, 0]
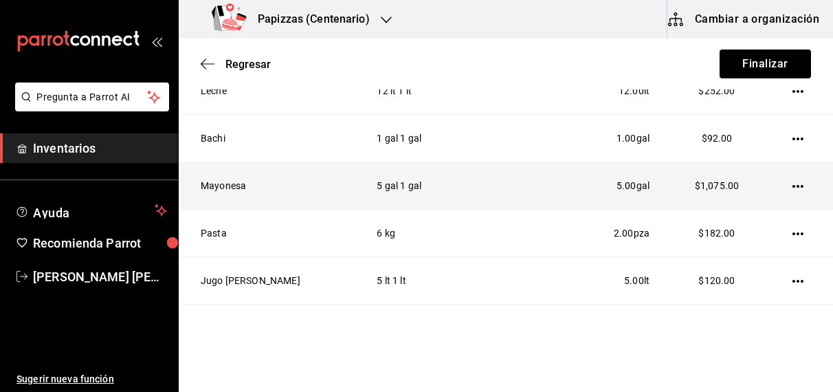
click at [768, 200] on td at bounding box center [800, 185] width 65 height 47
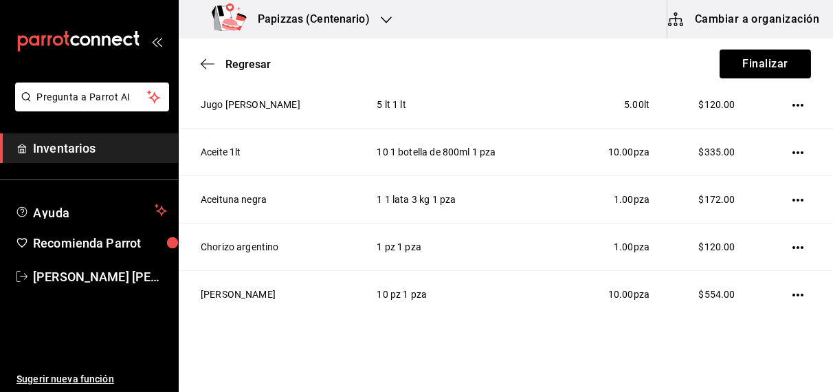
scroll to position [452, 0]
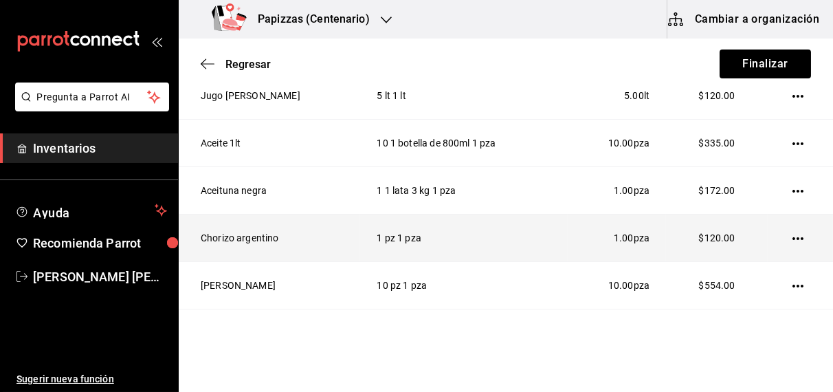
click at [793, 237] on icon "button" at bounding box center [798, 238] width 11 height 3
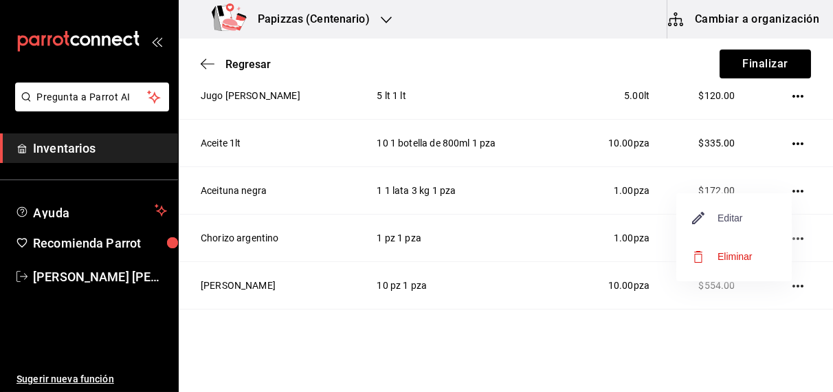
click at [733, 217] on span "Editar" at bounding box center [718, 218] width 50 height 17
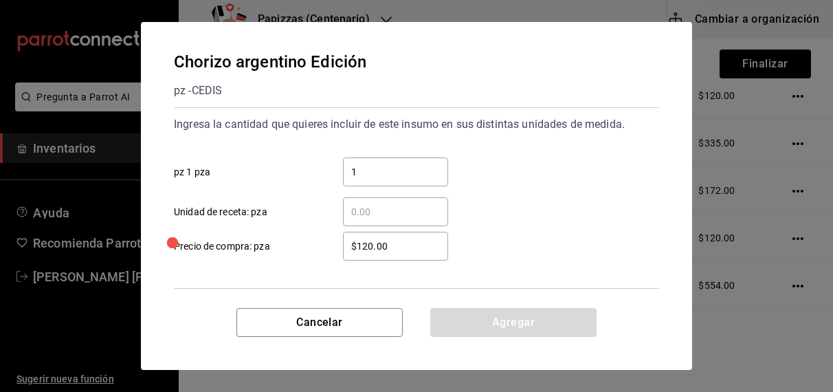
click at [416, 172] on input "1" at bounding box center [395, 172] width 105 height 17
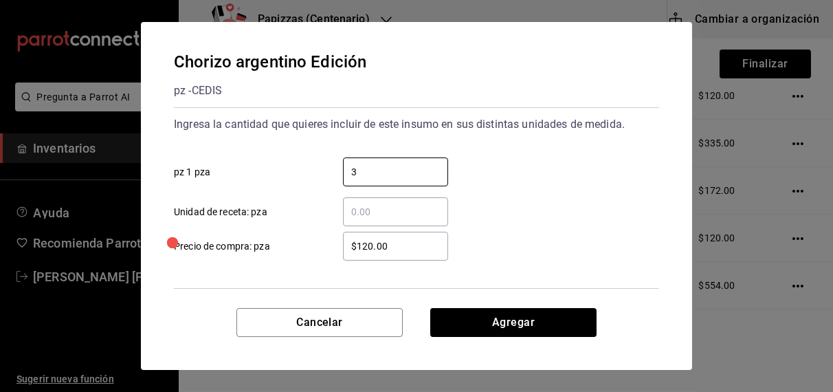
type input "3"
click at [314, 259] on label "$120.00 ​ Precio de compra: pza" at bounding box center [311, 246] width 274 height 29
click at [343, 254] on input "$120.00" at bounding box center [395, 246] width 105 height 17
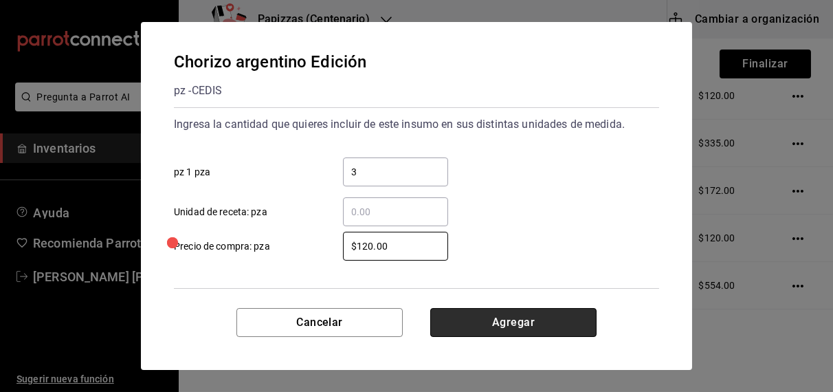
click at [523, 316] on button "Agregar" at bounding box center [513, 322] width 166 height 29
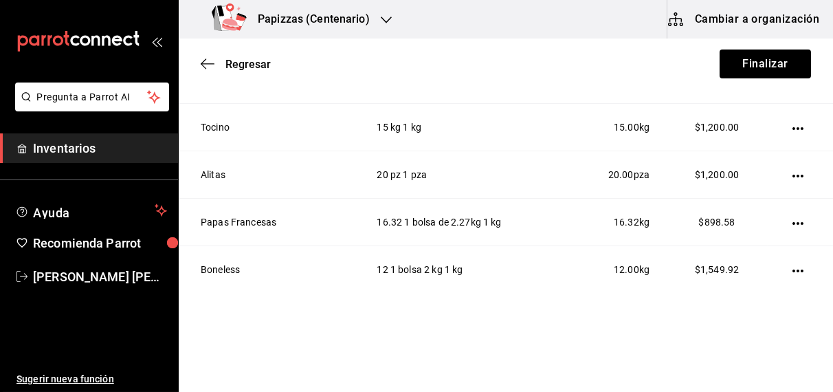
scroll to position [946, 0]
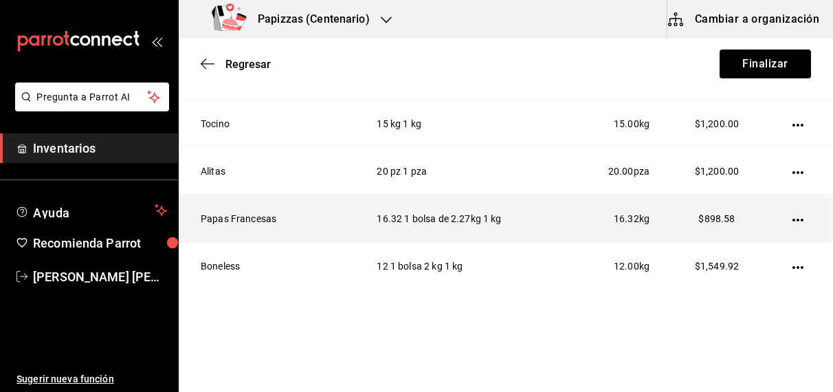
click at [793, 219] on icon "button" at bounding box center [798, 220] width 11 height 3
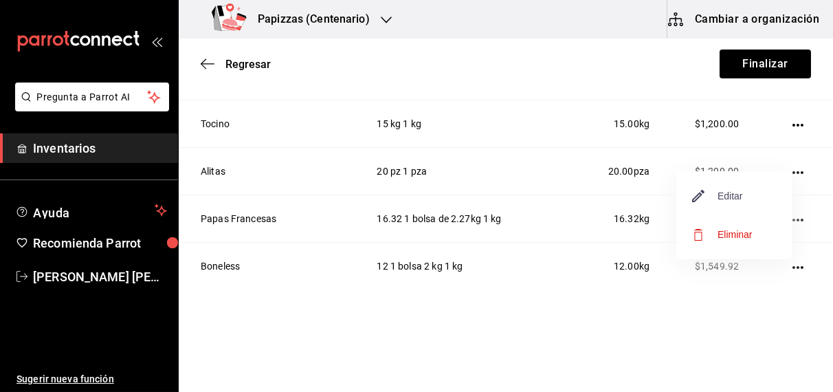
click at [721, 204] on span "Editar" at bounding box center [718, 196] width 50 height 17
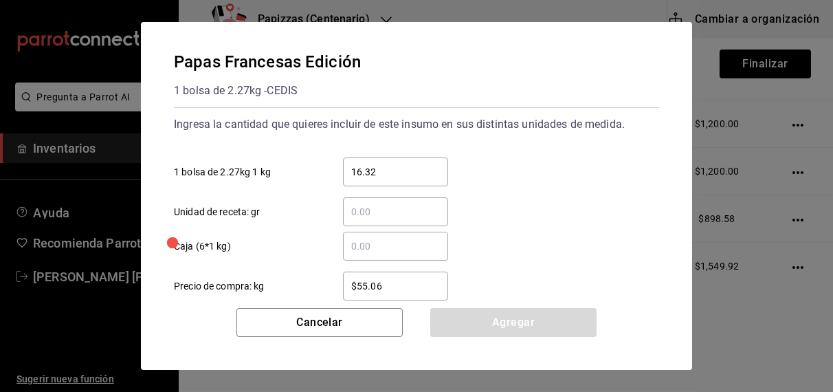
click at [434, 172] on input "16.32" at bounding box center [395, 172] width 105 height 17
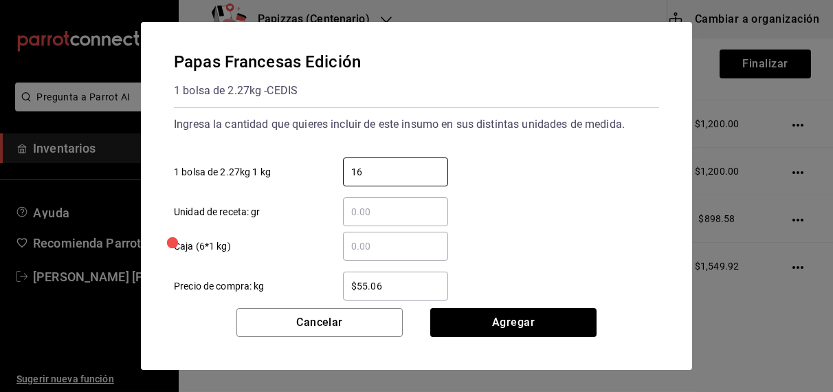
type input "1"
type input "13.62"
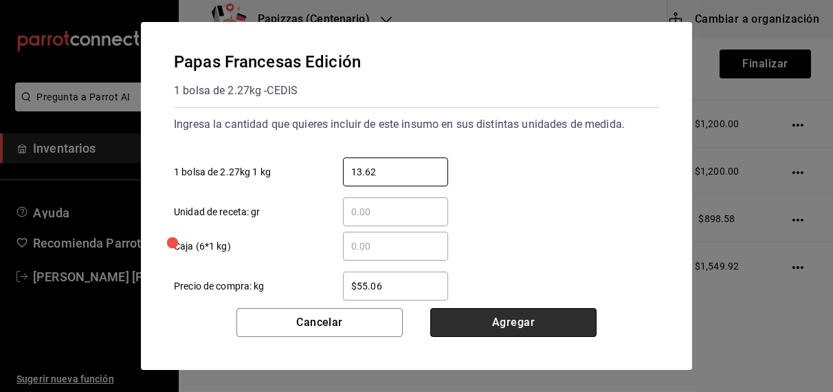
click at [539, 319] on button "Agregar" at bounding box center [513, 322] width 166 height 29
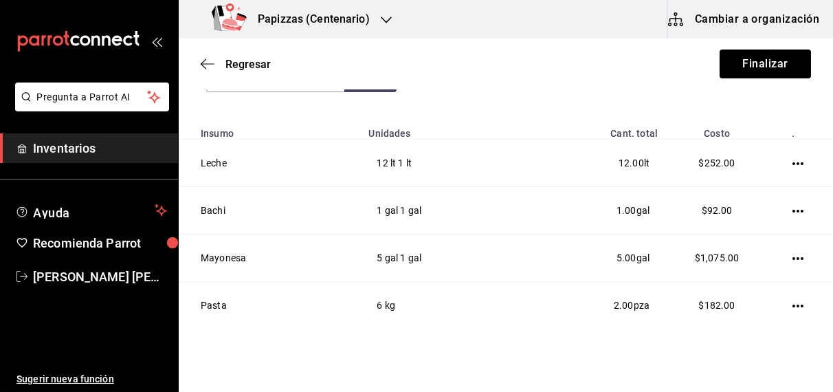
scroll to position [0, 0]
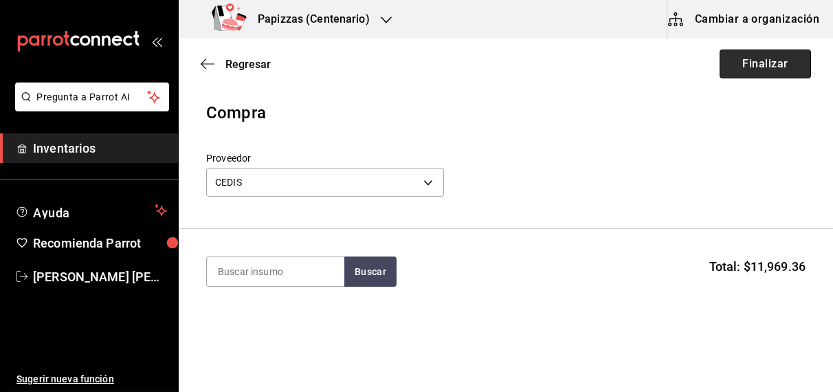
click at [761, 63] on button "Finalizar" at bounding box center [765, 64] width 91 height 29
